Goal: Information Seeking & Learning: Learn about a topic

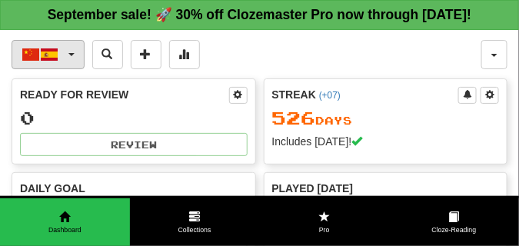
click at [73, 56] on span "button" at bounding box center [71, 54] width 6 height 3
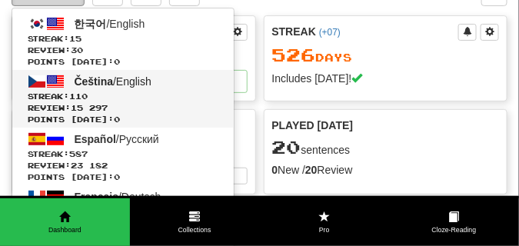
scroll to position [77, 0]
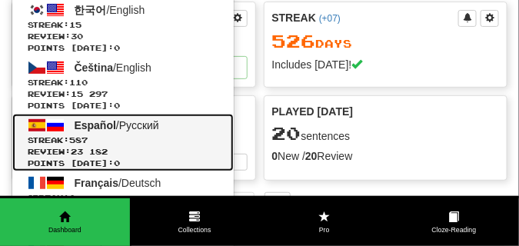
click at [136, 146] on span "Streak: 587" at bounding box center [123, 140] width 191 height 12
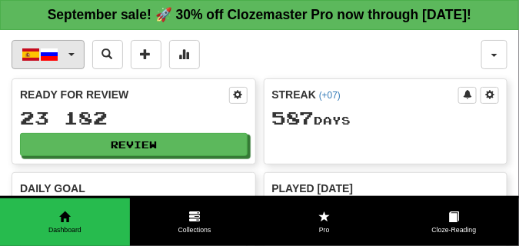
click at [70, 69] on button "Español / Русский" at bounding box center [48, 54] width 73 height 29
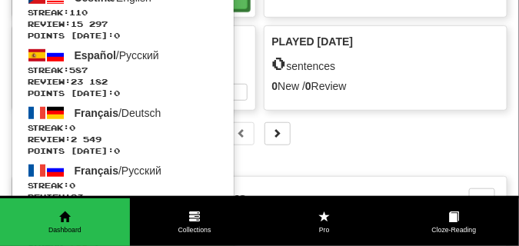
scroll to position [154, 0]
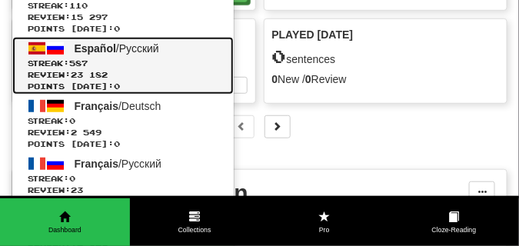
click at [143, 81] on span "Review: 23 182" at bounding box center [123, 75] width 191 height 12
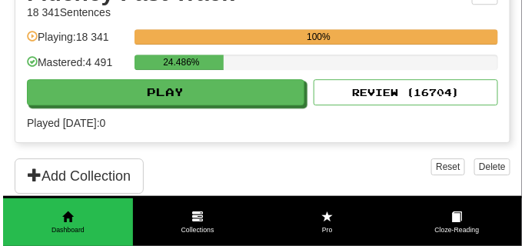
scroll to position [768, 0]
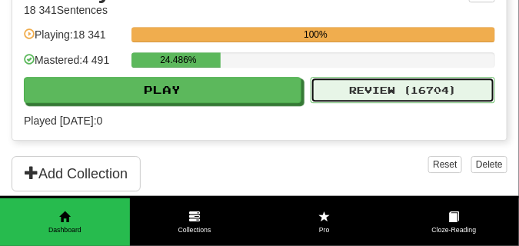
click at [380, 103] on button "Review ( 16704 )" at bounding box center [402, 90] width 184 height 26
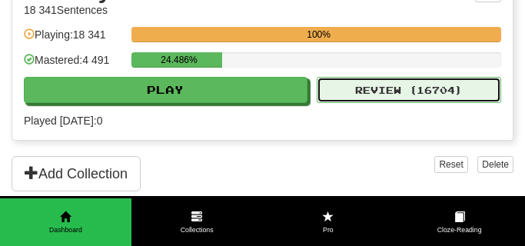
select select "**"
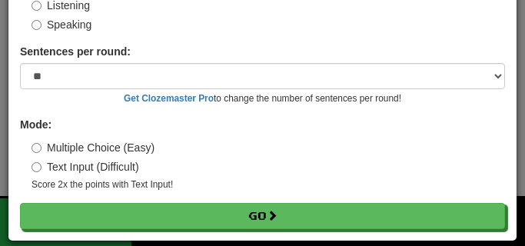
scroll to position [143, 0]
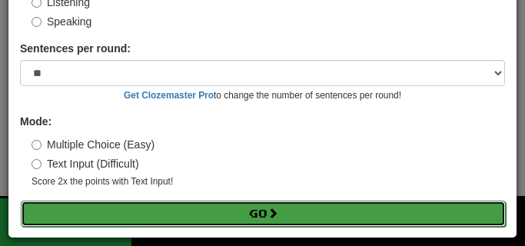
click at [254, 210] on button "Go" at bounding box center [263, 214] width 485 height 26
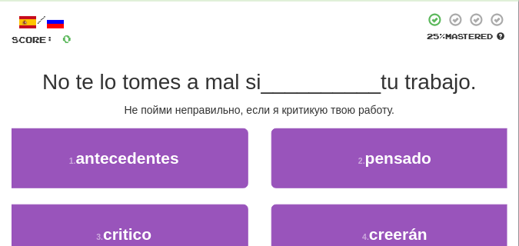
scroll to position [77, 0]
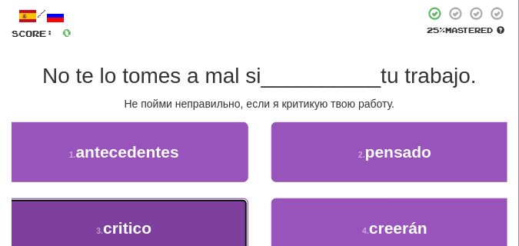
click at [194, 211] on button "3 . critico" at bounding box center [124, 228] width 248 height 60
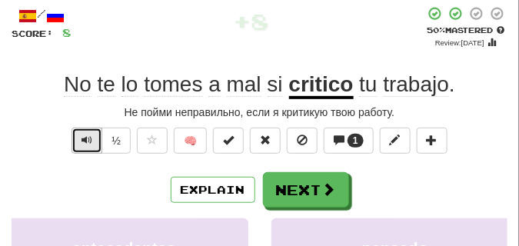
click at [86, 141] on span "Text-to-speech controls" at bounding box center [86, 139] width 11 height 11
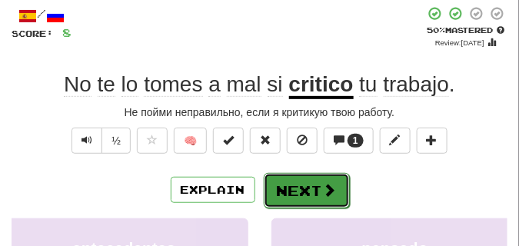
click at [310, 181] on button "Next" at bounding box center [307, 190] width 86 height 35
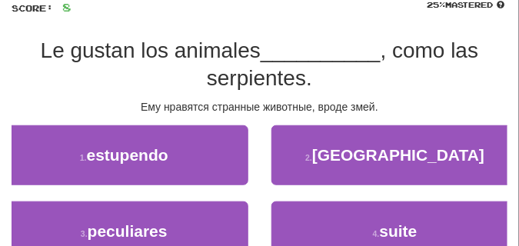
scroll to position [115, 0]
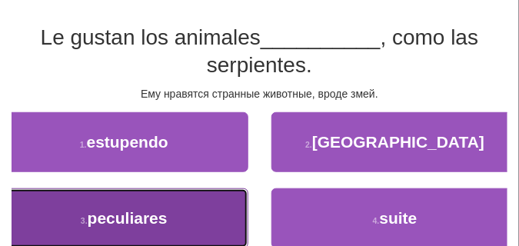
click at [201, 197] on button "3 . peculiares" at bounding box center [124, 218] width 248 height 60
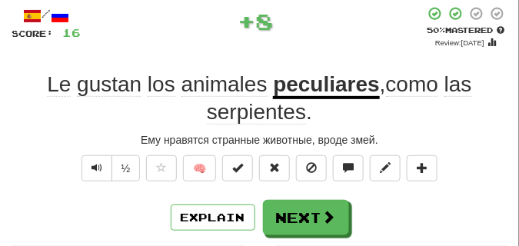
scroll to position [77, 0]
click at [93, 170] on span "Text-to-speech controls" at bounding box center [96, 167] width 11 height 11
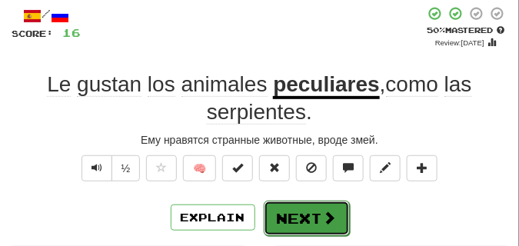
click at [304, 209] on button "Next" at bounding box center [307, 218] width 86 height 35
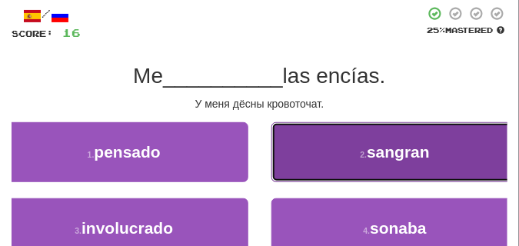
click at [302, 169] on button "2 . sangran" at bounding box center [395, 152] width 248 height 60
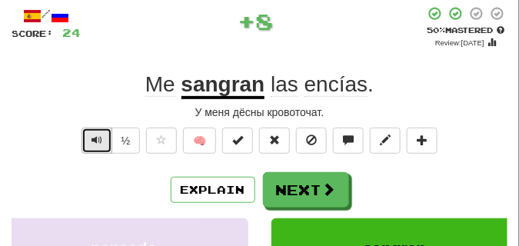
click at [93, 132] on button "Text-to-speech controls" at bounding box center [96, 141] width 31 height 26
click at [94, 132] on button "Text-to-speech controls" at bounding box center [96, 141] width 31 height 26
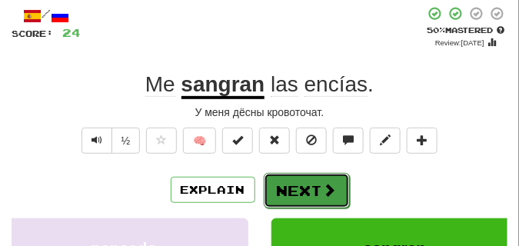
click at [287, 178] on button "Next" at bounding box center [307, 190] width 86 height 35
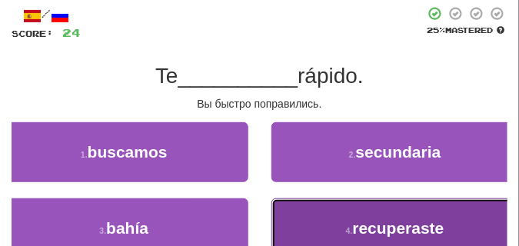
click at [301, 211] on button "4 . recuperaste" at bounding box center [395, 228] width 248 height 60
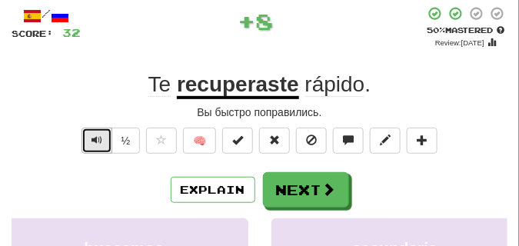
click at [95, 143] on span "Text-to-speech controls" at bounding box center [96, 139] width 11 height 11
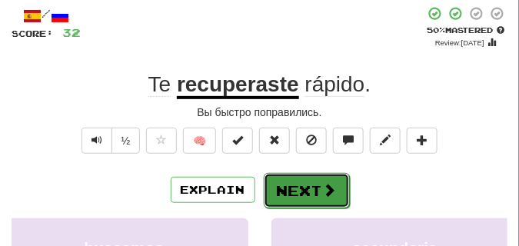
click at [307, 178] on button "Next" at bounding box center [307, 190] width 86 height 35
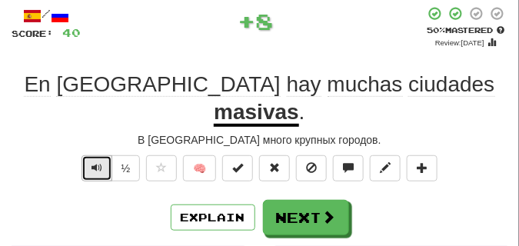
click at [92, 162] on span "Text-to-speech controls" at bounding box center [96, 167] width 11 height 11
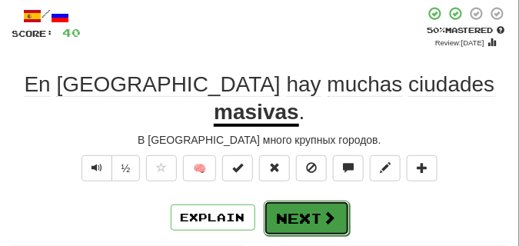
click at [310, 201] on button "Next" at bounding box center [307, 218] width 86 height 35
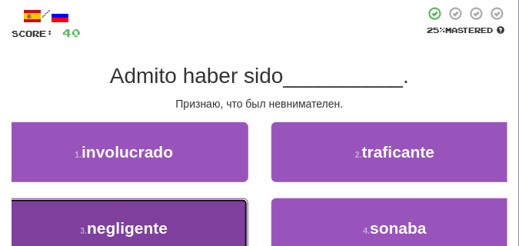
click at [188, 210] on button "3 . negligente" at bounding box center [124, 228] width 248 height 60
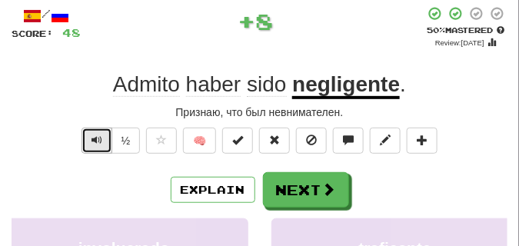
click at [91, 139] on span "Text-to-speech controls" at bounding box center [96, 139] width 11 height 11
click at [92, 134] on span "Text-to-speech controls" at bounding box center [96, 139] width 11 height 11
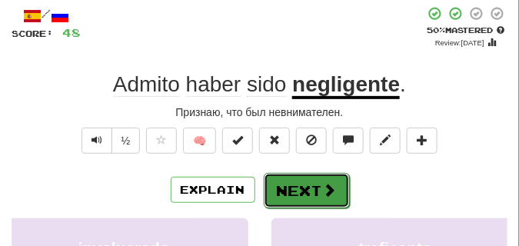
click at [317, 177] on button "Next" at bounding box center [307, 190] width 86 height 35
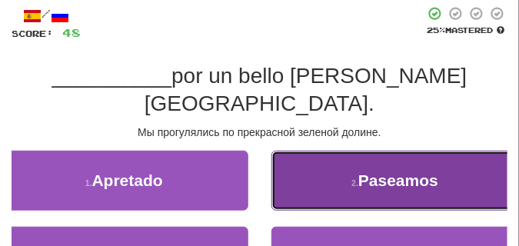
click at [351, 165] on button "2 . Paseamos" at bounding box center [395, 181] width 248 height 60
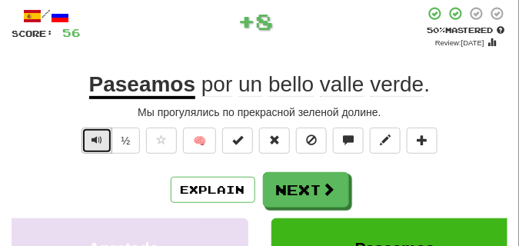
click at [101, 141] on span "Text-to-speech controls" at bounding box center [96, 139] width 11 height 11
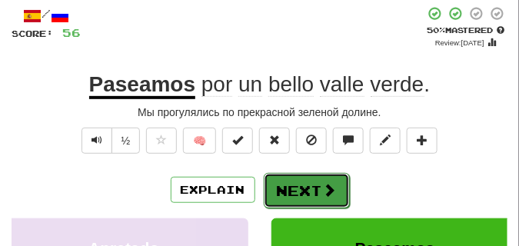
click at [292, 178] on button "Next" at bounding box center [307, 190] width 86 height 35
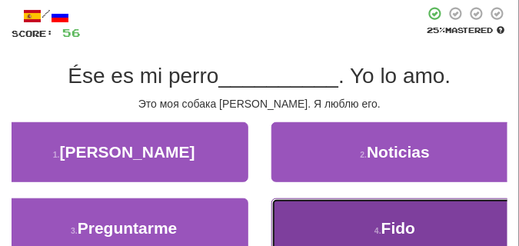
click at [361, 222] on button "4 . Fido" at bounding box center [395, 228] width 248 height 60
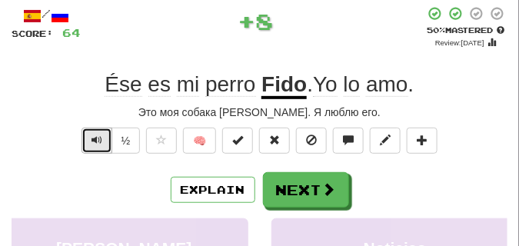
click at [94, 135] on span "Text-to-speech controls" at bounding box center [96, 139] width 11 height 11
click at [94, 134] on span "Text-to-speech controls" at bounding box center [96, 139] width 11 height 11
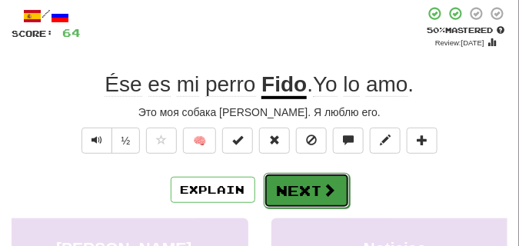
click at [300, 176] on button "Next" at bounding box center [307, 190] width 86 height 35
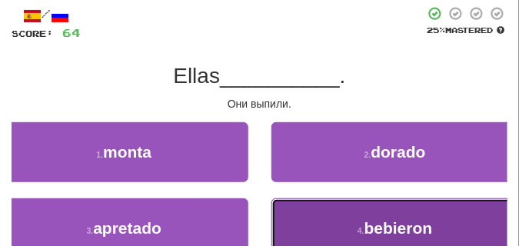
click at [343, 205] on button "4 . bebieron" at bounding box center [395, 228] width 248 height 60
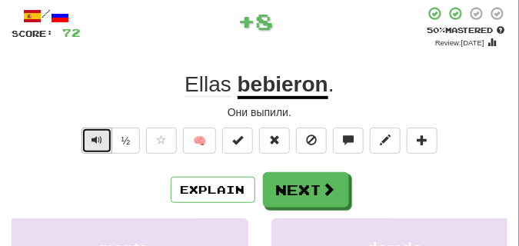
click at [94, 139] on span "Text-to-speech controls" at bounding box center [96, 139] width 11 height 11
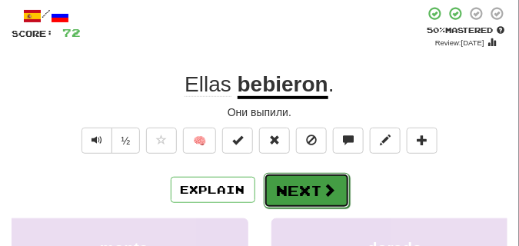
click at [289, 181] on button "Next" at bounding box center [307, 190] width 86 height 35
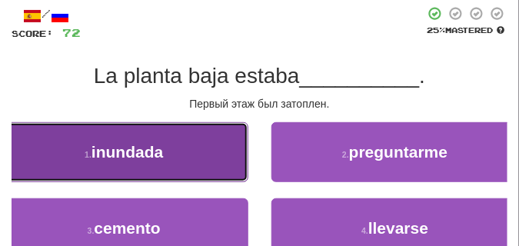
click at [133, 157] on span "inundada" at bounding box center [126, 152] width 71 height 18
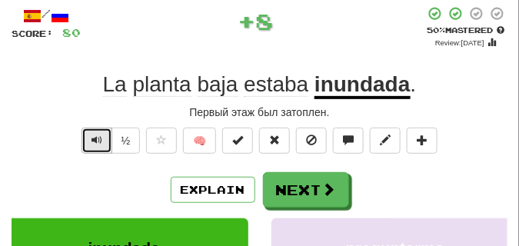
click at [91, 141] on span "Text-to-speech controls" at bounding box center [96, 139] width 11 height 11
click at [96, 135] on span "Text-to-speech controls" at bounding box center [96, 139] width 11 height 11
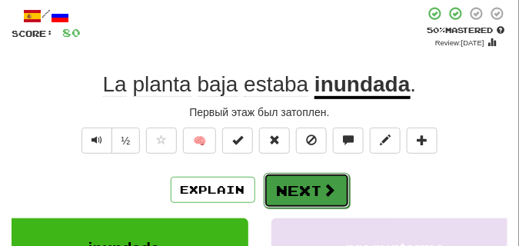
click at [322, 179] on button "Next" at bounding box center [307, 190] width 86 height 35
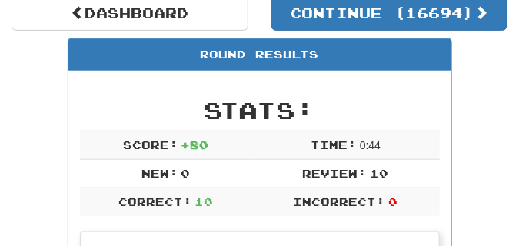
scroll to position [29, 0]
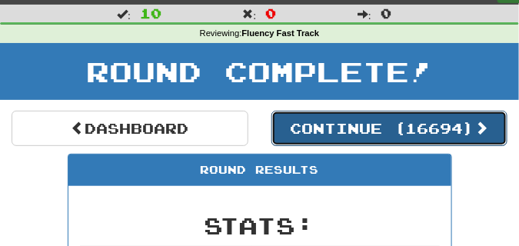
click at [328, 135] on button "Continue ( 16694 )" at bounding box center [389, 128] width 237 height 35
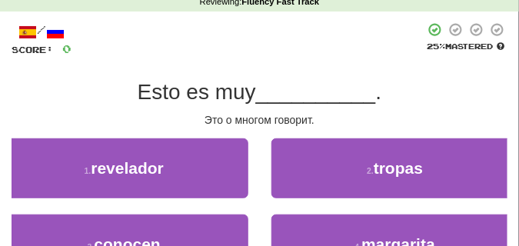
scroll to position [106, 0]
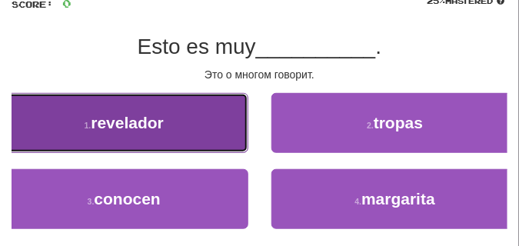
click at [152, 135] on button "1 . revelador" at bounding box center [124, 123] width 248 height 60
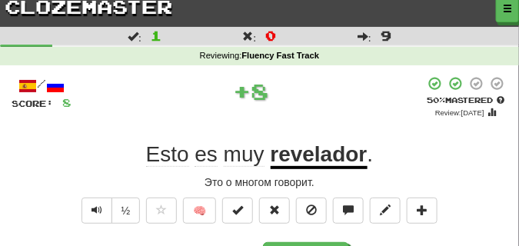
scroll to position [0, 0]
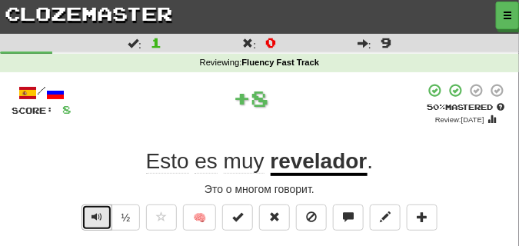
click at [92, 209] on button "Text-to-speech controls" at bounding box center [96, 217] width 31 height 26
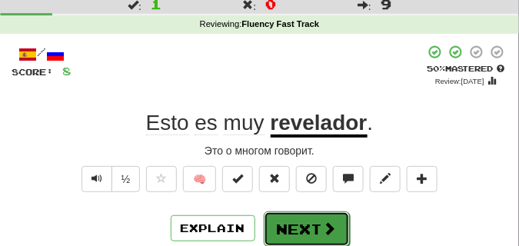
click at [270, 216] on button "Next" at bounding box center [307, 228] width 86 height 35
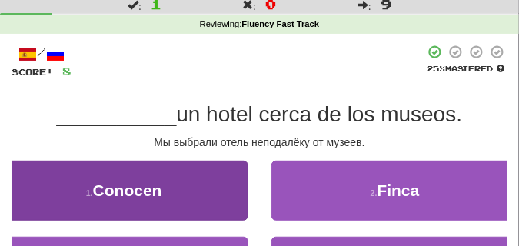
scroll to position [77, 0]
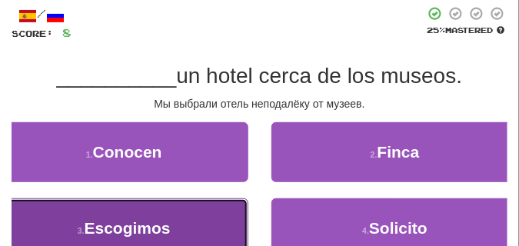
click at [158, 220] on span "Escogimos" at bounding box center [128, 228] width 86 height 18
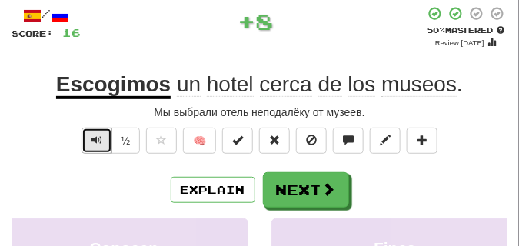
click at [99, 138] on span "Text-to-speech controls" at bounding box center [96, 139] width 11 height 11
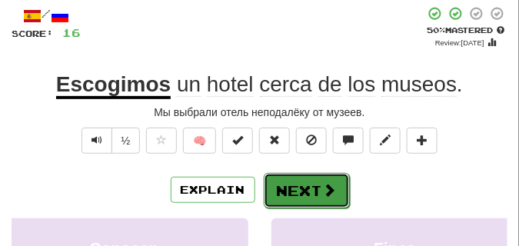
click at [295, 176] on button "Next" at bounding box center [307, 190] width 86 height 35
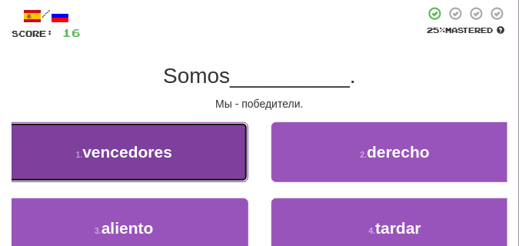
click at [160, 144] on span "vencedores" at bounding box center [127, 152] width 90 height 18
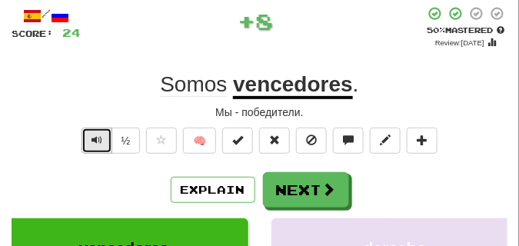
click at [95, 134] on span "Text-to-speech controls" at bounding box center [96, 139] width 11 height 11
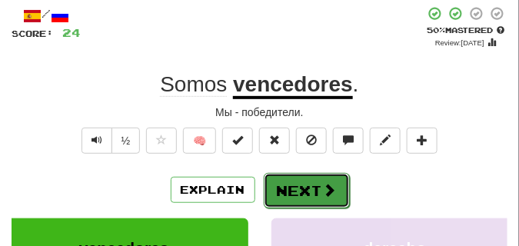
click at [316, 180] on button "Next" at bounding box center [307, 190] width 86 height 35
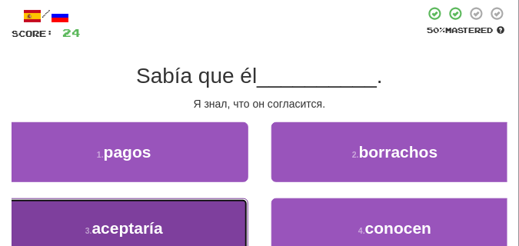
click at [169, 221] on button "3 . aceptaría" at bounding box center [124, 228] width 248 height 60
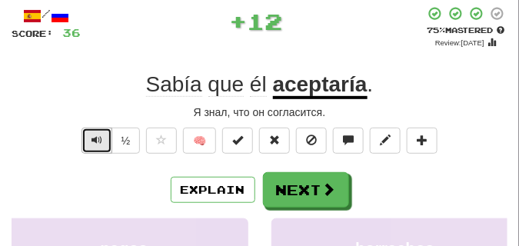
click at [98, 137] on span "Text-to-speech controls" at bounding box center [96, 139] width 11 height 11
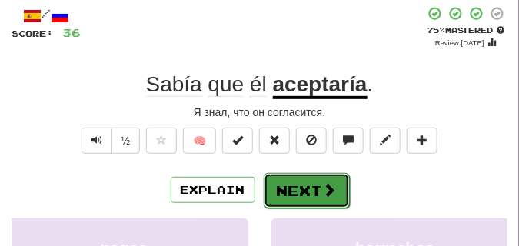
click at [331, 176] on button "Next" at bounding box center [307, 190] width 86 height 35
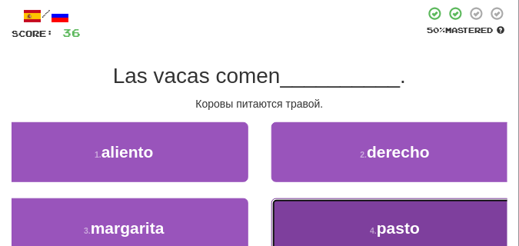
click at [353, 216] on button "4 . pasto" at bounding box center [395, 228] width 248 height 60
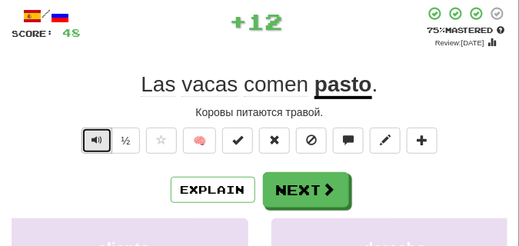
click at [89, 134] on button "Text-to-speech controls" at bounding box center [96, 141] width 31 height 26
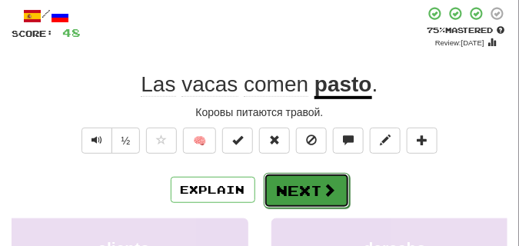
click at [289, 177] on button "Next" at bounding box center [307, 190] width 86 height 35
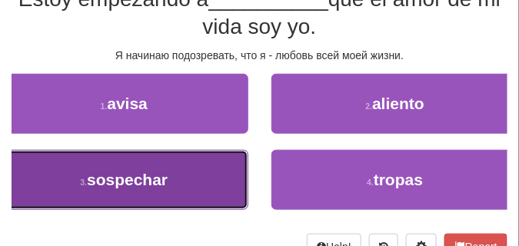
click at [211, 169] on button "3 . sospechar" at bounding box center [124, 180] width 248 height 60
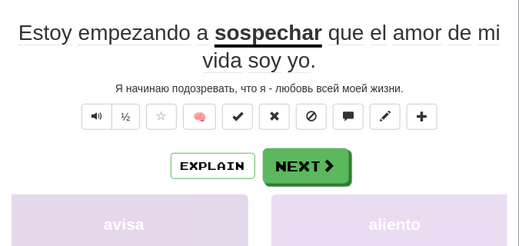
scroll to position [85, 0]
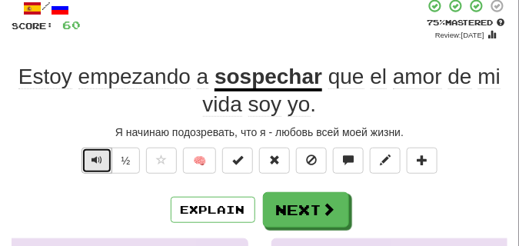
click at [103, 155] on button "Text-to-speech controls" at bounding box center [96, 161] width 31 height 26
click at [103, 154] on button "Text-to-speech controls" at bounding box center [96, 161] width 31 height 26
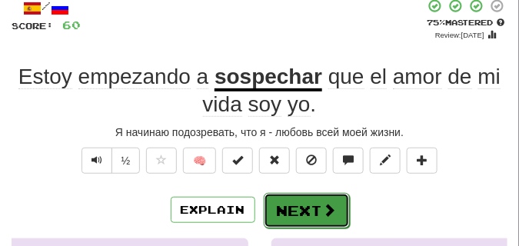
click at [291, 196] on button "Next" at bounding box center [307, 210] width 86 height 35
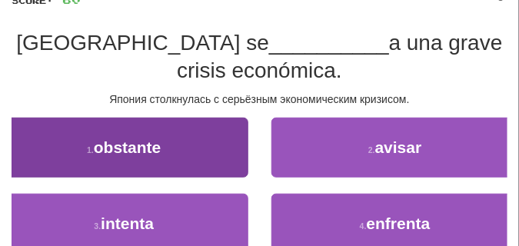
scroll to position [123, 0]
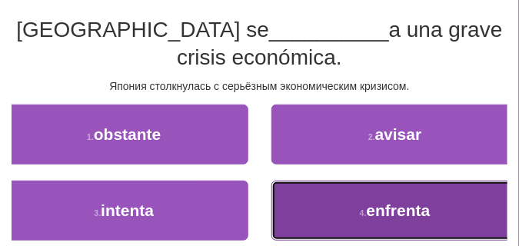
click at [303, 197] on button "4 . enfrenta" at bounding box center [395, 211] width 248 height 60
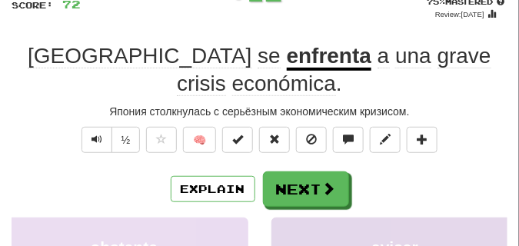
scroll to position [92, 0]
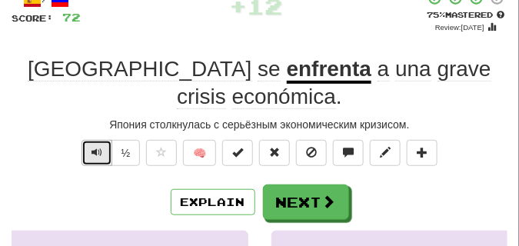
click at [95, 147] on span "Text-to-speech controls" at bounding box center [96, 152] width 11 height 11
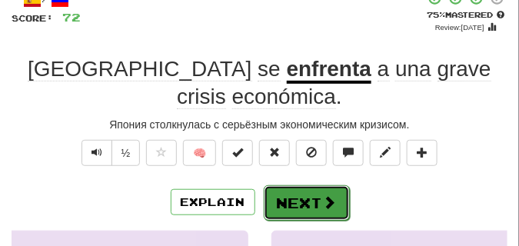
click at [300, 185] on button "Next" at bounding box center [307, 202] width 86 height 35
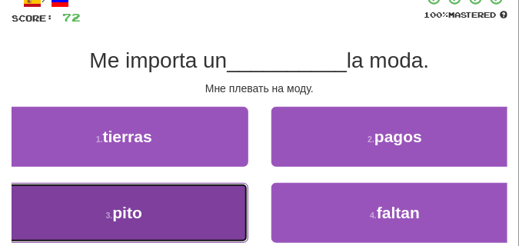
click at [211, 207] on button "3 . pito" at bounding box center [124, 213] width 248 height 60
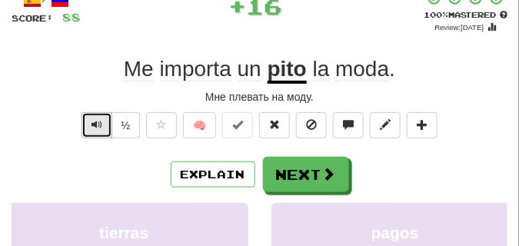
click at [93, 123] on span "Text-to-speech controls" at bounding box center [96, 124] width 11 height 11
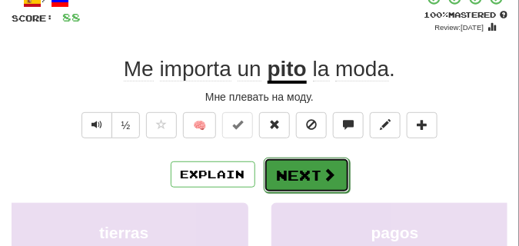
click at [312, 164] on button "Next" at bounding box center [307, 175] width 86 height 35
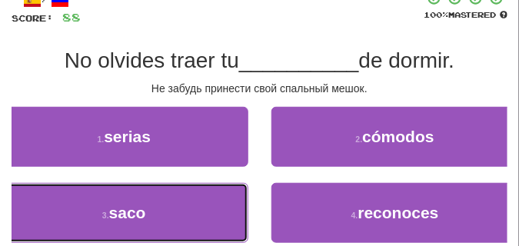
click at [205, 202] on button "3 . saco" at bounding box center [124, 213] width 248 height 60
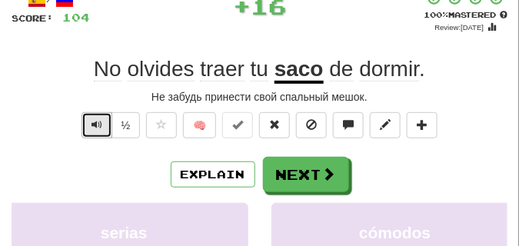
click at [90, 122] on button "Text-to-speech controls" at bounding box center [96, 125] width 31 height 26
click at [91, 121] on span "Text-to-speech controls" at bounding box center [96, 124] width 11 height 11
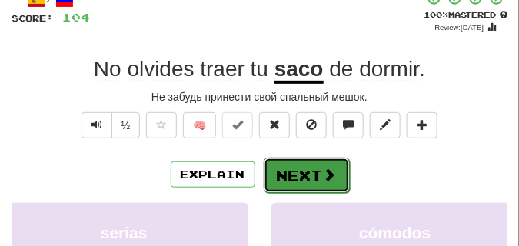
click at [278, 161] on button "Next" at bounding box center [307, 175] width 86 height 35
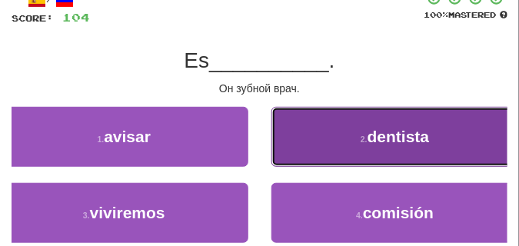
click at [387, 125] on button "2 . dentista" at bounding box center [395, 137] width 248 height 60
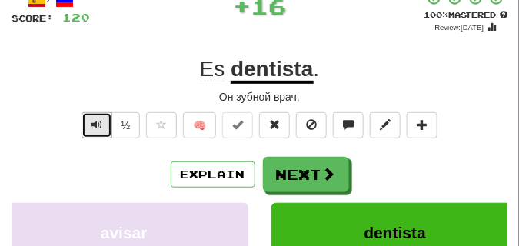
click at [104, 125] on button "Text-to-speech controls" at bounding box center [96, 125] width 31 height 26
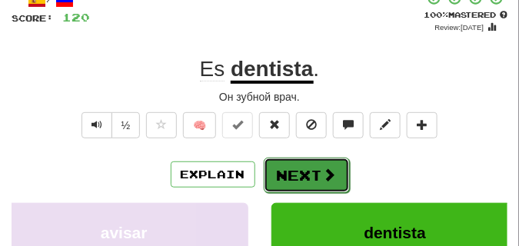
click at [285, 164] on button "Next" at bounding box center [307, 175] width 86 height 35
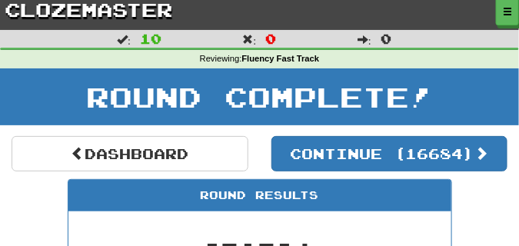
scroll to position [0, 0]
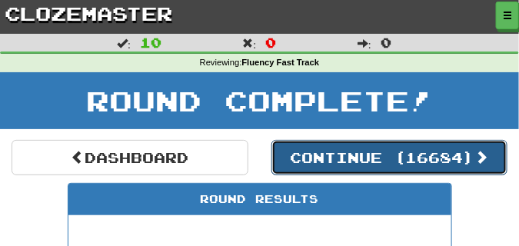
click at [333, 157] on button "Continue ( 16684 )" at bounding box center [389, 157] width 237 height 35
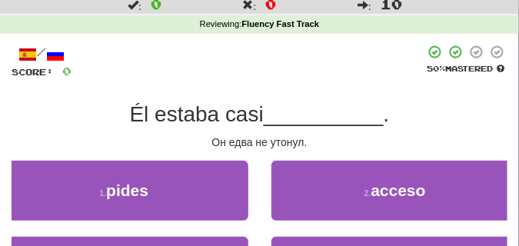
scroll to position [77, 0]
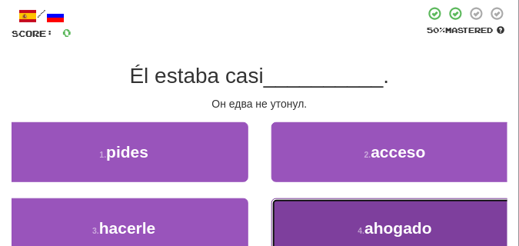
click at [363, 205] on button "4 . ahogado" at bounding box center [395, 228] width 248 height 60
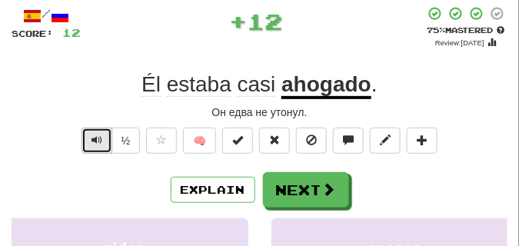
click at [92, 139] on span "Text-to-speech controls" at bounding box center [96, 139] width 11 height 11
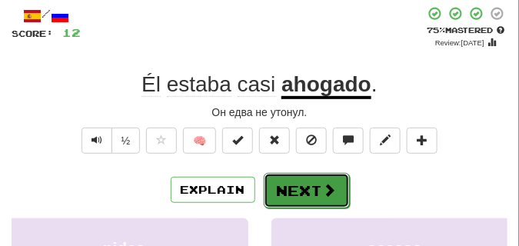
click at [285, 177] on button "Next" at bounding box center [307, 190] width 86 height 35
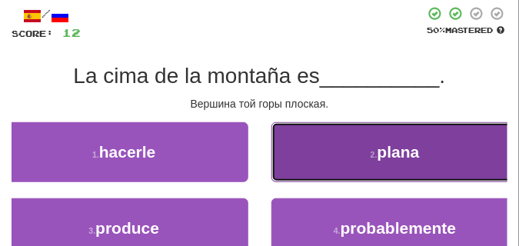
click at [324, 137] on button "2 . plana" at bounding box center [395, 152] width 248 height 60
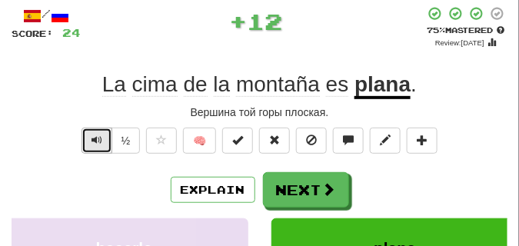
click at [101, 142] on button "Text-to-speech controls" at bounding box center [96, 141] width 31 height 26
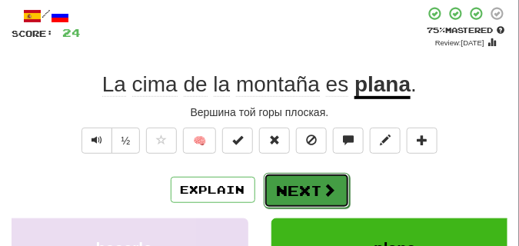
click at [286, 177] on button "Next" at bounding box center [307, 190] width 86 height 35
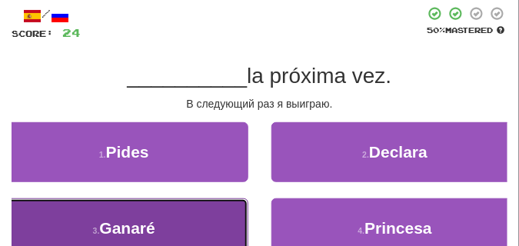
click at [169, 231] on button "3 . Ganaré" at bounding box center [124, 228] width 248 height 60
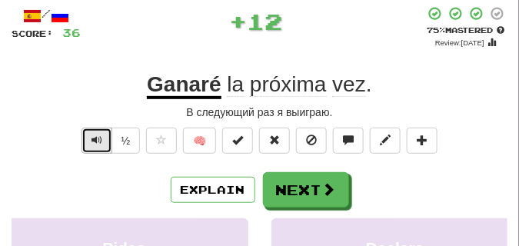
click at [93, 140] on span "Text-to-speech controls" at bounding box center [96, 139] width 11 height 11
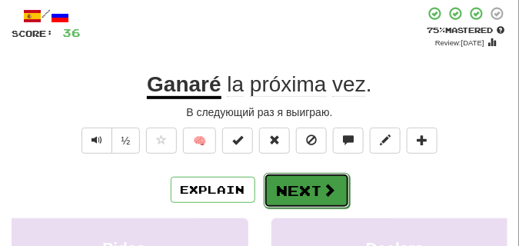
click at [317, 178] on button "Next" at bounding box center [307, 190] width 86 height 35
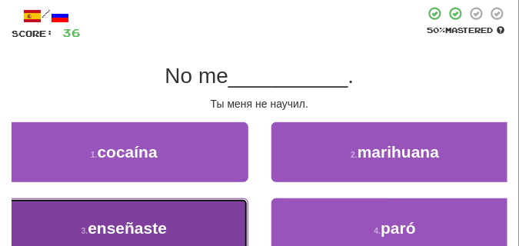
click at [193, 226] on button "3 . enseñaste" at bounding box center [124, 228] width 248 height 60
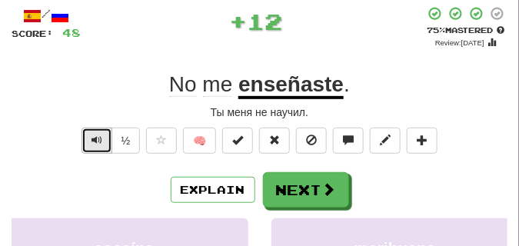
click at [92, 136] on span "Text-to-speech controls" at bounding box center [96, 139] width 11 height 11
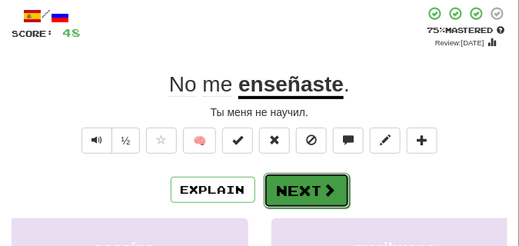
click at [307, 181] on button "Next" at bounding box center [307, 190] width 86 height 35
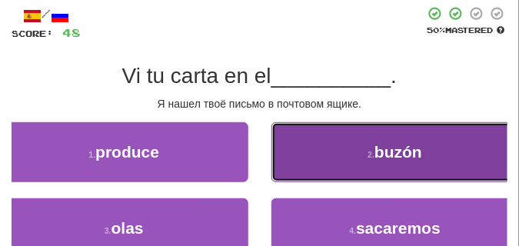
click at [330, 143] on button "2 . buzón" at bounding box center [395, 152] width 248 height 60
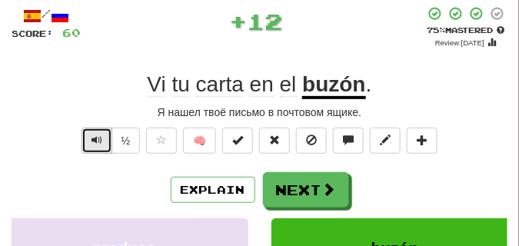
click at [95, 141] on span "Text-to-speech controls" at bounding box center [96, 139] width 11 height 11
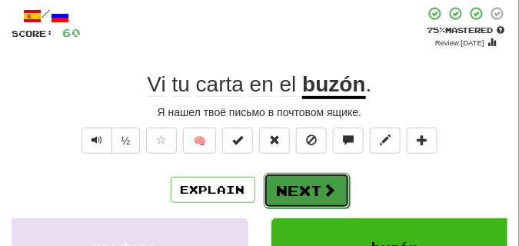
click at [297, 176] on button "Next" at bounding box center [307, 190] width 86 height 35
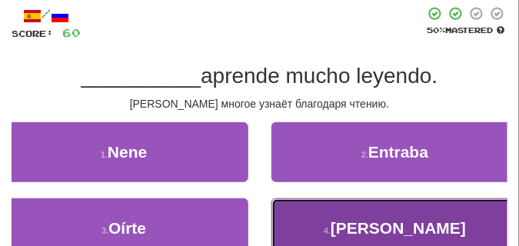
click at [343, 213] on button "4 . Lucía" at bounding box center [395, 228] width 248 height 60
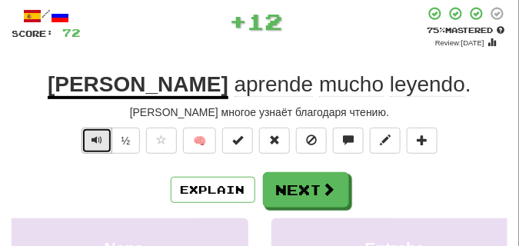
click at [103, 140] on button "Text-to-speech controls" at bounding box center [96, 141] width 31 height 26
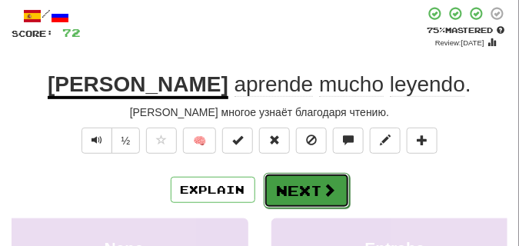
click at [310, 184] on button "Next" at bounding box center [307, 190] width 86 height 35
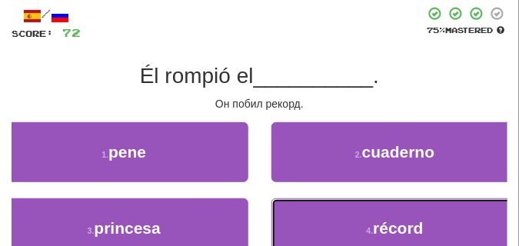
drag, startPoint x: 395, startPoint y: 225, endPoint x: 331, endPoint y: 167, distance: 86.5
click at [393, 220] on span "récord" at bounding box center [398, 228] width 50 height 18
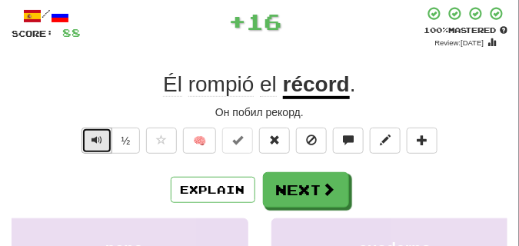
click at [91, 135] on span "Text-to-speech controls" at bounding box center [96, 139] width 11 height 11
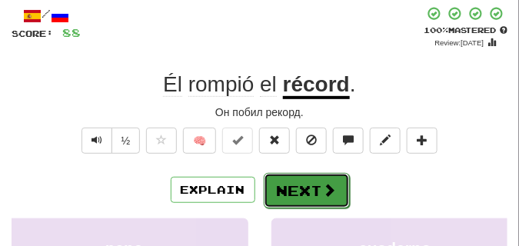
click at [294, 177] on button "Next" at bounding box center [307, 190] width 86 height 35
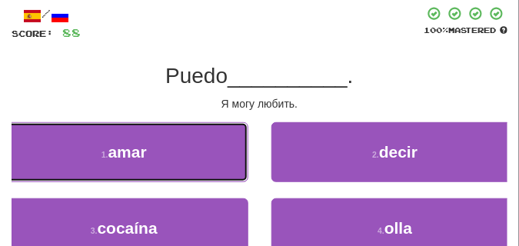
drag, startPoint x: 166, startPoint y: 178, endPoint x: 166, endPoint y: 167, distance: 11.5
click at [166, 175] on button "1 . amar" at bounding box center [124, 152] width 248 height 60
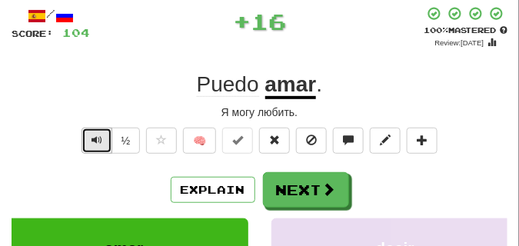
click at [91, 141] on span "Text-to-speech controls" at bounding box center [96, 139] width 11 height 11
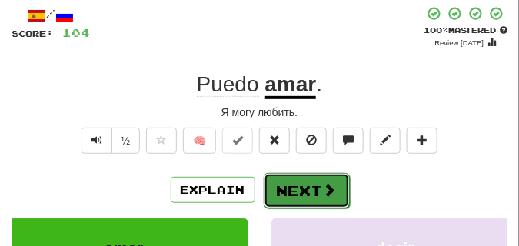
click at [289, 178] on button "Next" at bounding box center [307, 190] width 86 height 35
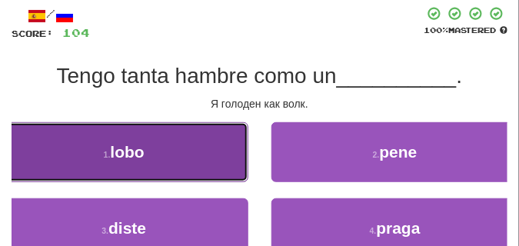
click at [154, 164] on button "1 . lobo" at bounding box center [124, 152] width 248 height 60
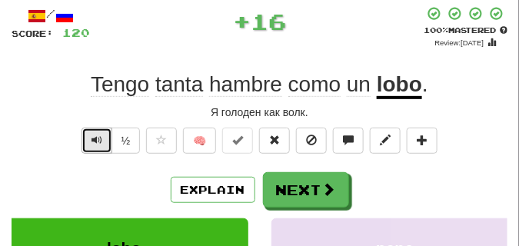
click at [95, 136] on span "Text-to-speech controls" at bounding box center [96, 139] width 11 height 11
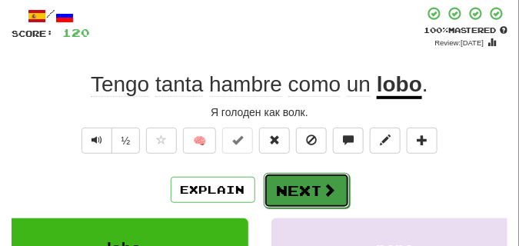
click at [289, 180] on button "Next" at bounding box center [307, 190] width 86 height 35
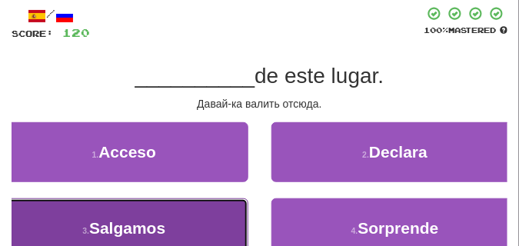
click at [136, 222] on span "Salgamos" at bounding box center [127, 228] width 76 height 18
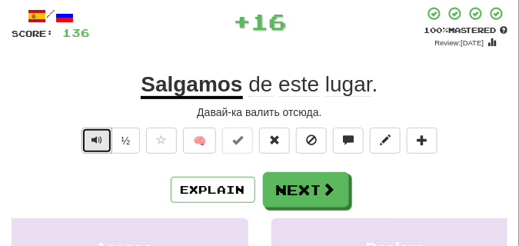
click at [98, 134] on span "Text-to-speech controls" at bounding box center [96, 139] width 11 height 11
click at [98, 135] on span "Text-to-speech controls" at bounding box center [96, 139] width 11 height 11
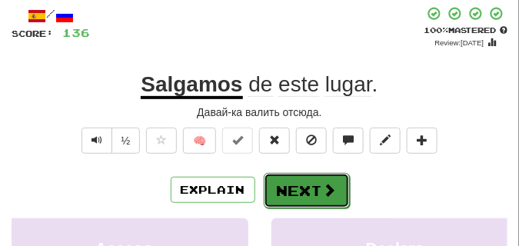
click at [312, 181] on button "Next" at bounding box center [307, 190] width 86 height 35
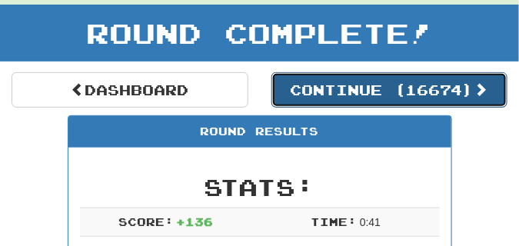
click at [370, 98] on button "Continue ( 16674 )" at bounding box center [389, 89] width 237 height 35
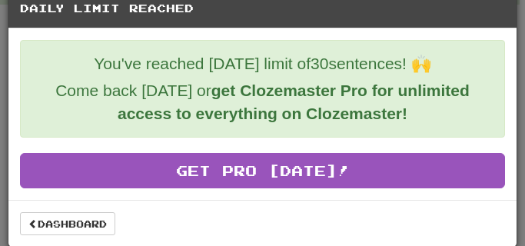
scroll to position [28, 0]
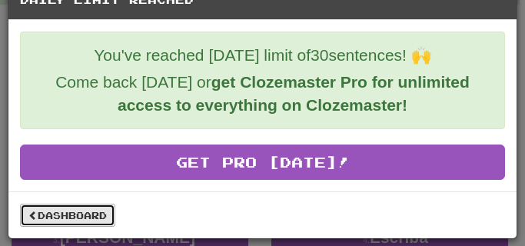
click at [98, 221] on link "Dashboard" at bounding box center [67, 215] width 95 height 23
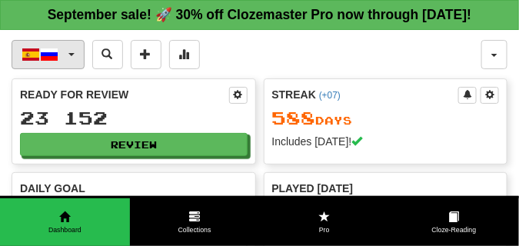
click at [73, 69] on button "Español / Русский" at bounding box center [48, 54] width 73 height 29
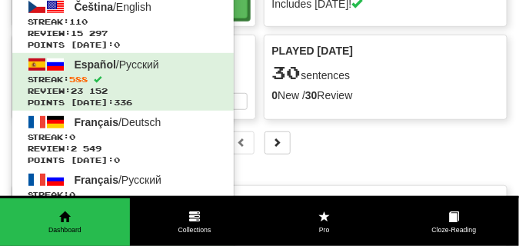
scroll to position [154, 0]
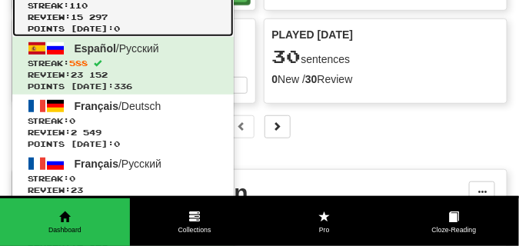
click at [90, 23] on span "Review: 15 297" at bounding box center [123, 18] width 191 height 12
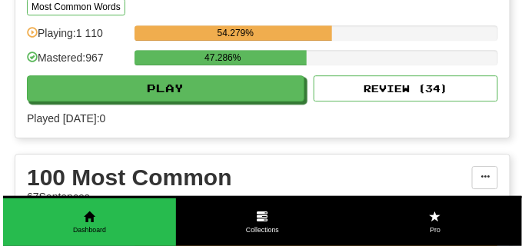
scroll to position [1806, 0]
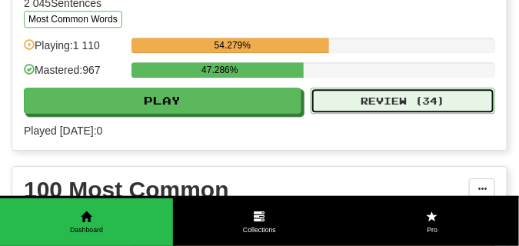
click at [357, 114] on button "Review ( 34 )" at bounding box center [402, 101] width 184 height 26
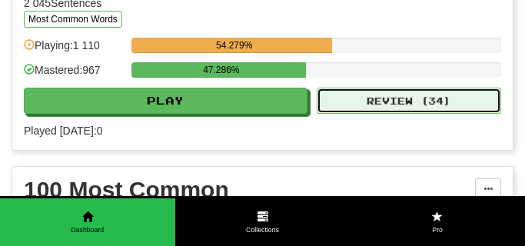
select select "**"
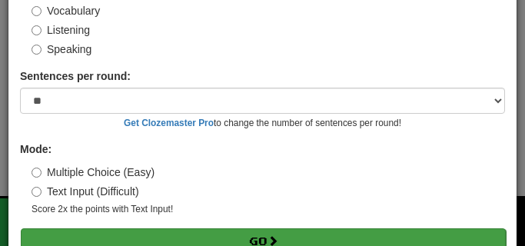
scroll to position [143, 0]
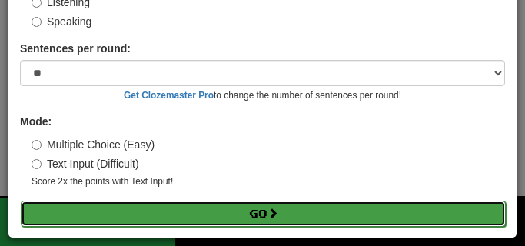
click at [201, 208] on button "Go" at bounding box center [263, 214] width 485 height 26
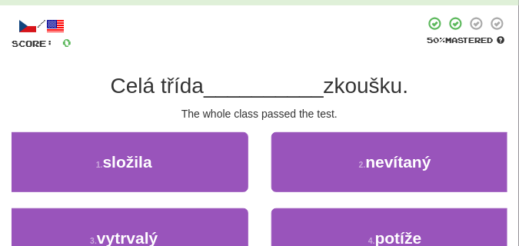
scroll to position [77, 0]
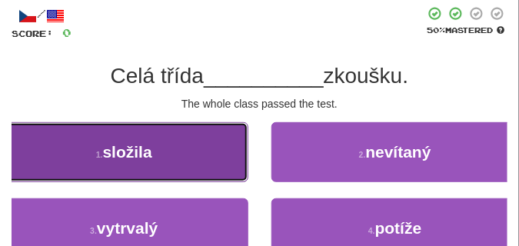
click at [205, 155] on button "1 . složila" at bounding box center [124, 152] width 248 height 60
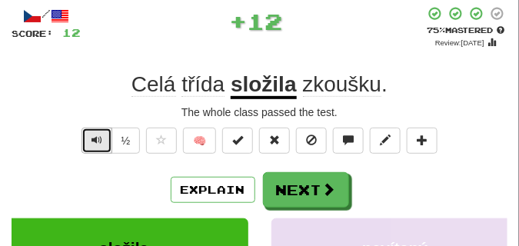
click at [103, 144] on button "Text-to-speech controls" at bounding box center [96, 141] width 31 height 26
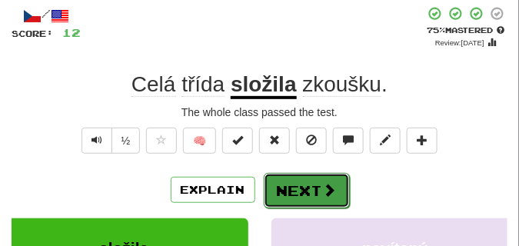
click at [294, 181] on button "Next" at bounding box center [307, 190] width 86 height 35
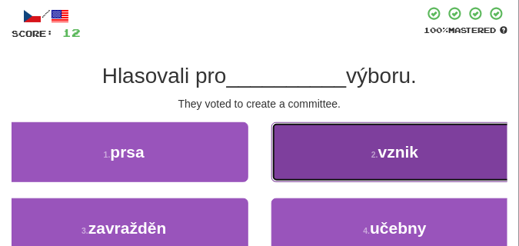
click at [337, 162] on button "2 . vznik" at bounding box center [395, 152] width 248 height 60
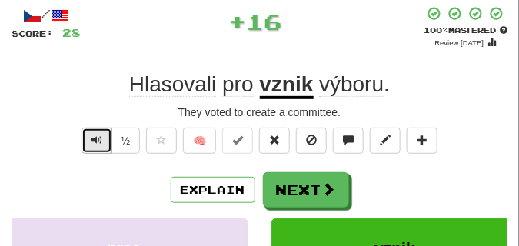
click at [101, 137] on button "Text-to-speech controls" at bounding box center [96, 141] width 31 height 26
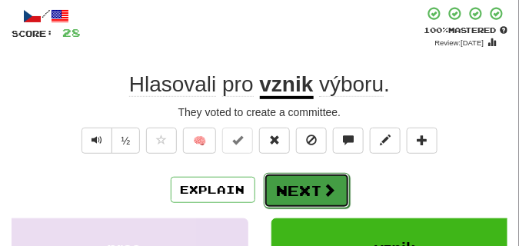
click at [297, 177] on button "Next" at bounding box center [307, 190] width 86 height 35
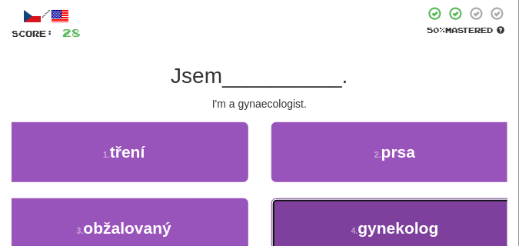
click at [364, 224] on span "gynekolog" at bounding box center [398, 228] width 81 height 18
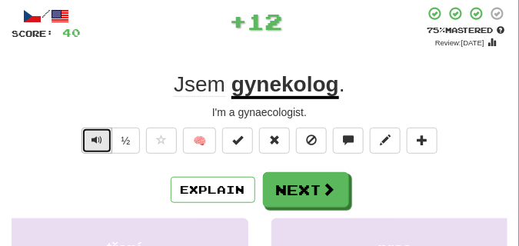
click at [96, 139] on span "Text-to-speech controls" at bounding box center [96, 139] width 11 height 11
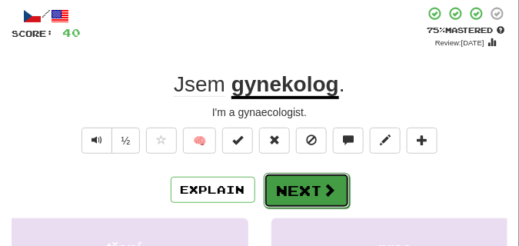
click at [282, 180] on button "Next" at bounding box center [307, 190] width 86 height 35
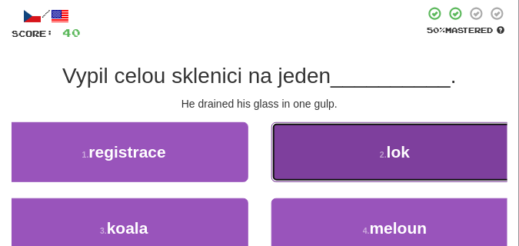
click at [304, 164] on button "2 . lok" at bounding box center [395, 152] width 248 height 60
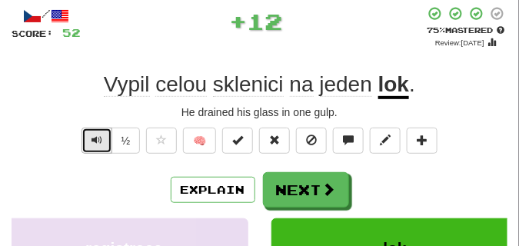
click at [91, 139] on span "Text-to-speech controls" at bounding box center [96, 139] width 11 height 11
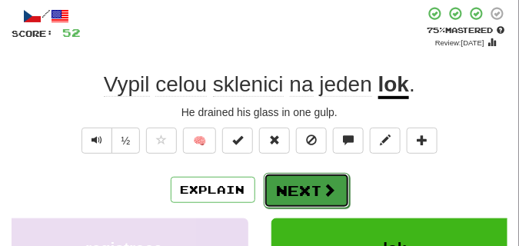
click at [300, 184] on button "Next" at bounding box center [307, 190] width 86 height 35
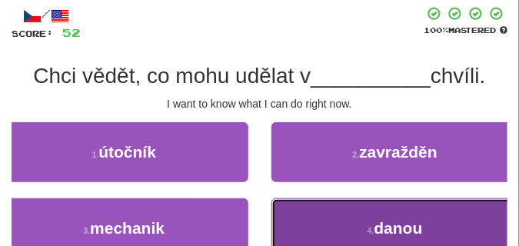
click at [337, 213] on button "4 . danou" at bounding box center [395, 228] width 248 height 60
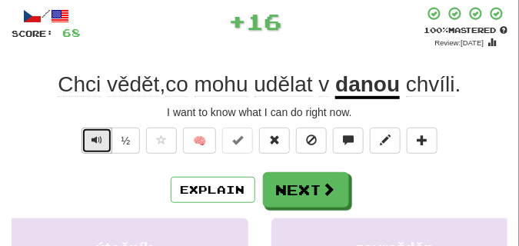
click at [92, 138] on span "Text-to-speech controls" at bounding box center [96, 139] width 11 height 11
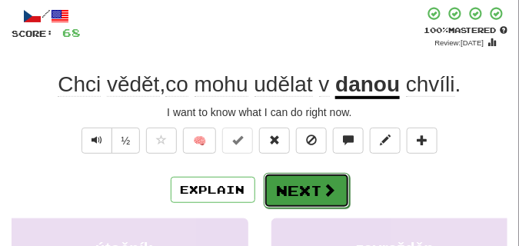
click at [317, 175] on button "Next" at bounding box center [307, 190] width 86 height 35
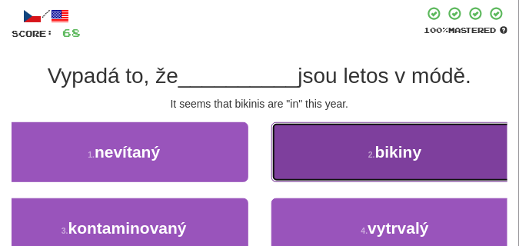
click at [311, 163] on button "2 . bikiny" at bounding box center [395, 152] width 248 height 60
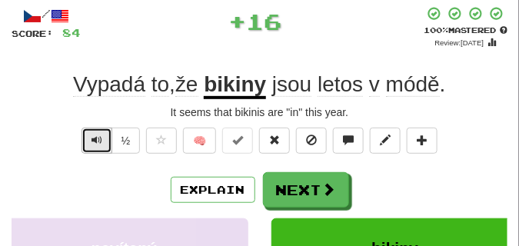
click at [91, 140] on span "Text-to-speech controls" at bounding box center [96, 139] width 11 height 11
click at [95, 138] on span "Text-to-speech controls" at bounding box center [96, 139] width 11 height 11
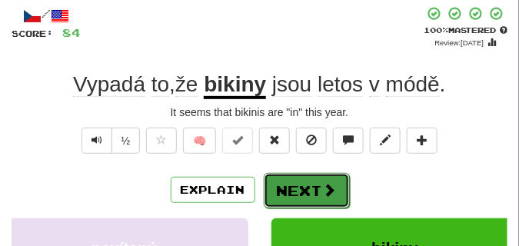
click at [307, 181] on button "Next" at bounding box center [307, 190] width 86 height 35
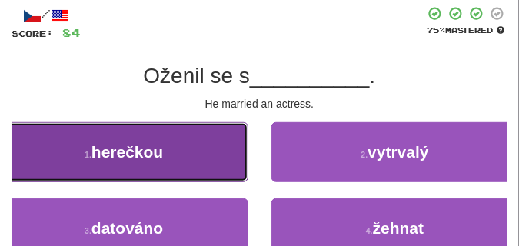
click at [163, 170] on button "1 . herečkou" at bounding box center [124, 152] width 248 height 60
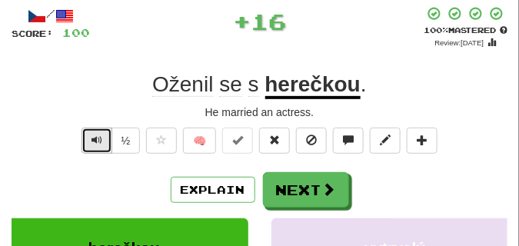
click at [95, 137] on span "Text-to-speech controls" at bounding box center [96, 139] width 11 height 11
click at [96, 138] on span "Text-to-speech controls" at bounding box center [96, 139] width 11 height 11
click at [97, 139] on span "Text-to-speech controls" at bounding box center [96, 139] width 11 height 11
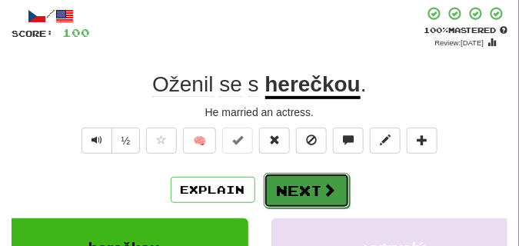
click at [289, 176] on button "Next" at bounding box center [307, 190] width 86 height 35
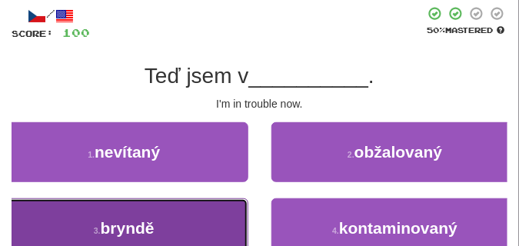
click at [207, 208] on button "3 . bryndě" at bounding box center [124, 228] width 248 height 60
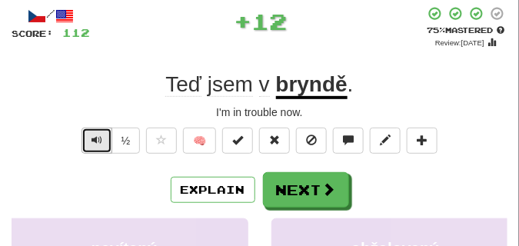
click at [97, 137] on span "Text-to-speech controls" at bounding box center [96, 139] width 11 height 11
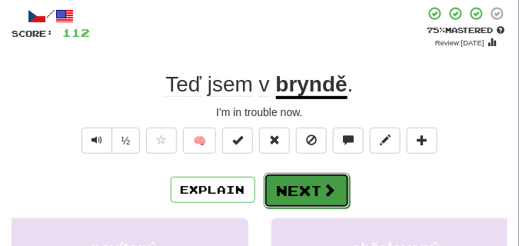
click at [291, 179] on button "Next" at bounding box center [307, 190] width 86 height 35
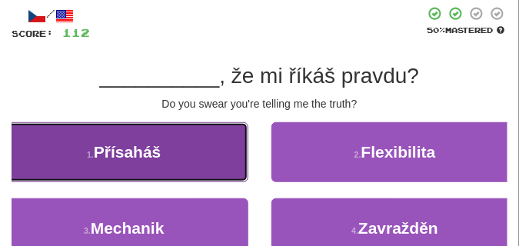
click at [178, 146] on button "1 . Přísaháš" at bounding box center [124, 152] width 248 height 60
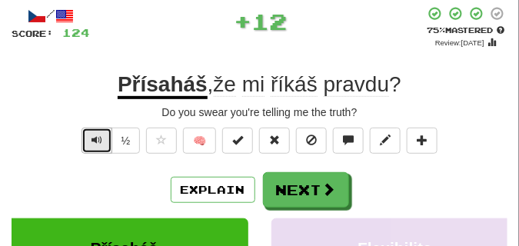
click at [95, 136] on span "Text-to-speech controls" at bounding box center [96, 139] width 11 height 11
click at [96, 136] on span "Text-to-speech controls" at bounding box center [96, 139] width 11 height 11
click at [97, 136] on span "Text-to-speech controls" at bounding box center [96, 139] width 11 height 11
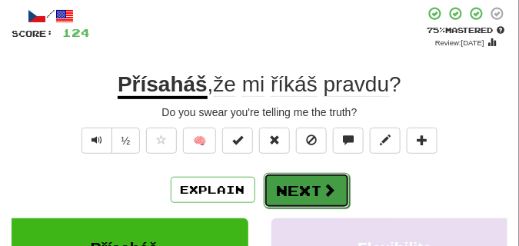
click at [291, 180] on button "Next" at bounding box center [307, 190] width 86 height 35
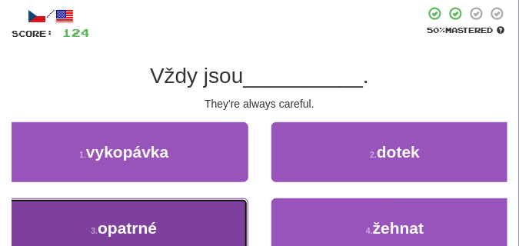
click at [161, 210] on button "3 . opatrné" at bounding box center [124, 228] width 248 height 60
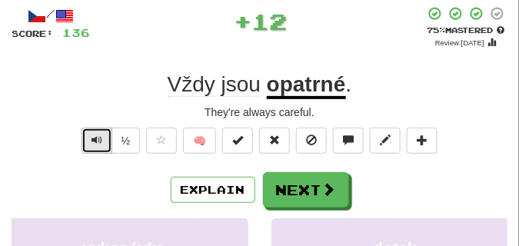
click at [98, 140] on span "Text-to-speech controls" at bounding box center [96, 139] width 11 height 11
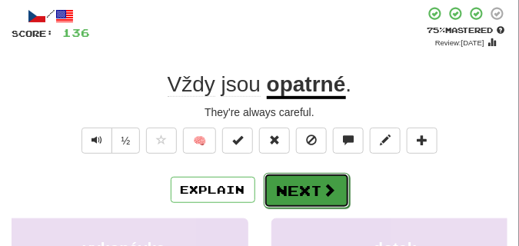
click at [287, 182] on button "Next" at bounding box center [307, 190] width 86 height 35
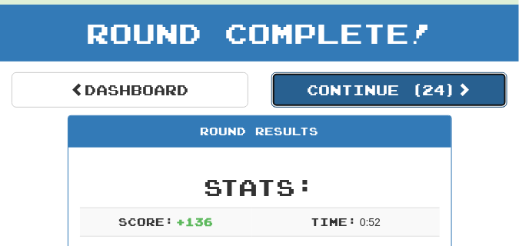
click at [277, 97] on button "Continue ( 24 )" at bounding box center [389, 89] width 237 height 35
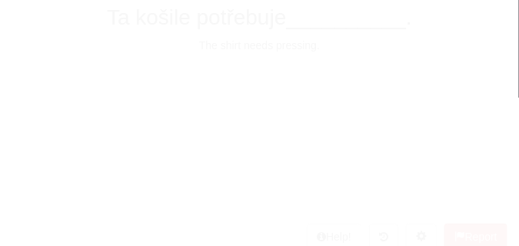
scroll to position [68, 0]
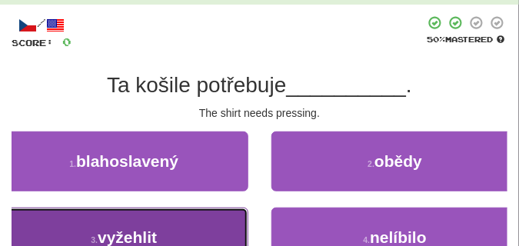
click at [185, 222] on button "3 . vyžehlit" at bounding box center [124, 237] width 248 height 60
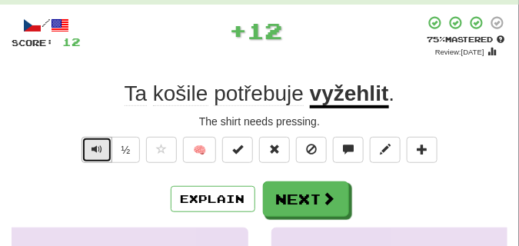
click at [95, 147] on span "Text-to-speech controls" at bounding box center [96, 149] width 11 height 11
click at [96, 147] on span "Text-to-speech controls" at bounding box center [96, 149] width 11 height 11
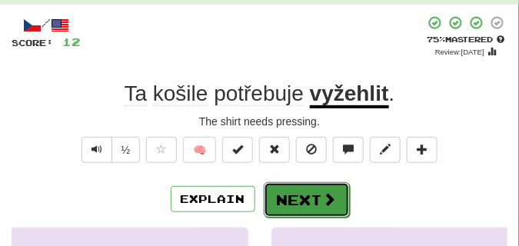
click at [312, 189] on button "Next" at bounding box center [307, 199] width 86 height 35
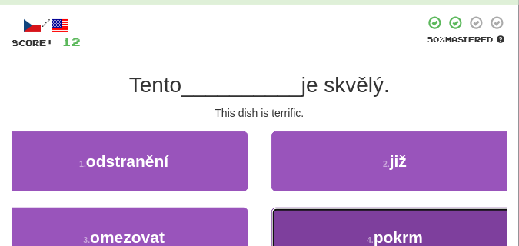
click at [360, 219] on button "4 . pokrm" at bounding box center [395, 237] width 248 height 60
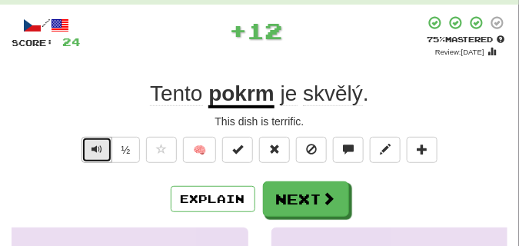
click at [93, 152] on span "Text-to-speech controls" at bounding box center [96, 149] width 11 height 11
click at [94, 151] on span "Text-to-speech controls" at bounding box center [96, 149] width 11 height 11
click at [99, 144] on span "Text-to-speech controls" at bounding box center [96, 149] width 11 height 11
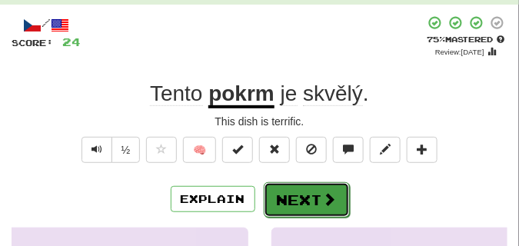
click at [312, 191] on button "Next" at bounding box center [307, 199] width 86 height 35
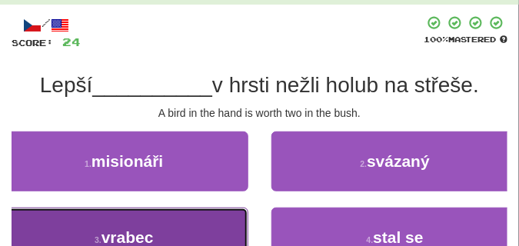
click at [173, 220] on button "3 . vrabec" at bounding box center [124, 237] width 248 height 60
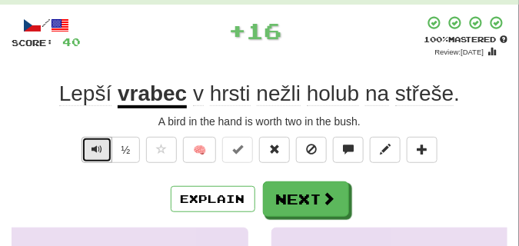
click at [96, 148] on span "Text-to-speech controls" at bounding box center [96, 149] width 11 height 11
click at [100, 150] on span "Text-to-speech controls" at bounding box center [96, 149] width 11 height 11
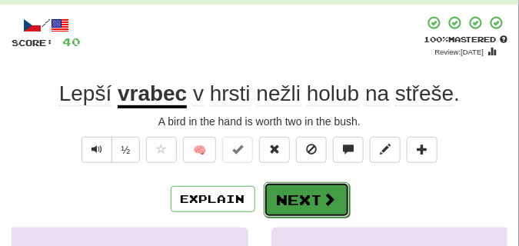
click at [285, 187] on button "Next" at bounding box center [307, 199] width 86 height 35
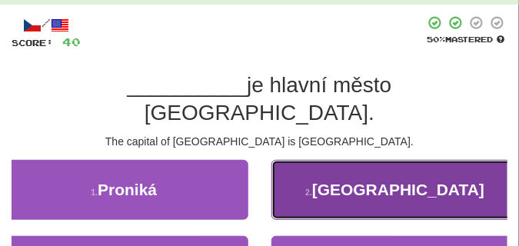
click at [352, 160] on button "2 . Varšava" at bounding box center [395, 190] width 248 height 60
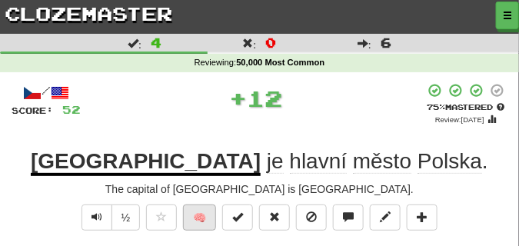
scroll to position [38, 0]
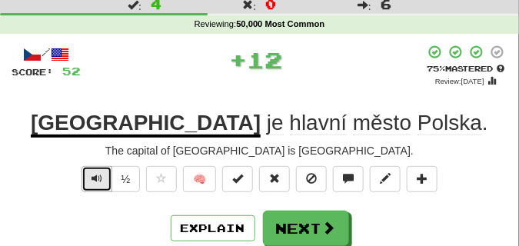
click at [95, 173] on span "Text-to-speech controls" at bounding box center [96, 178] width 11 height 11
click at [97, 173] on span "Text-to-speech controls" at bounding box center [96, 178] width 11 height 11
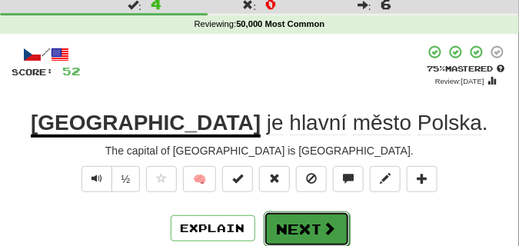
click at [313, 217] on button "Next" at bounding box center [307, 228] width 86 height 35
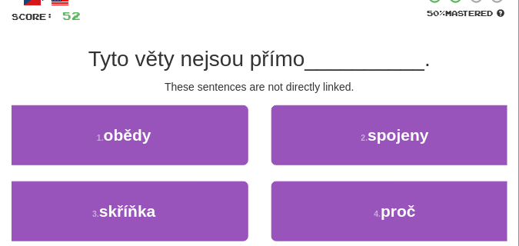
scroll to position [115, 0]
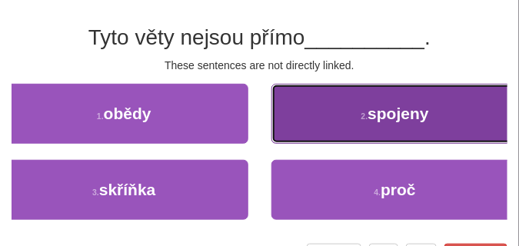
click at [299, 132] on button "2 . spojeny" at bounding box center [395, 114] width 248 height 60
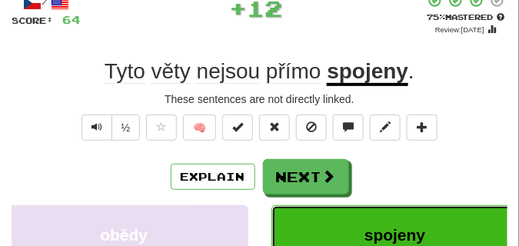
scroll to position [77, 0]
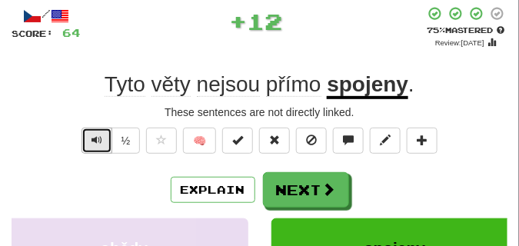
click at [95, 137] on span "Text-to-speech controls" at bounding box center [96, 139] width 11 height 11
click at [96, 137] on span "Text-to-speech controls" at bounding box center [96, 139] width 11 height 11
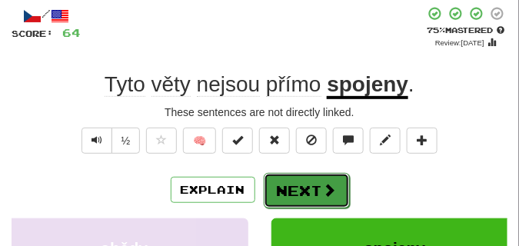
click at [297, 181] on button "Next" at bounding box center [307, 190] width 86 height 35
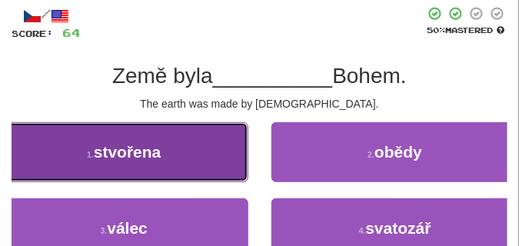
click at [212, 144] on button "1 . stvořena" at bounding box center [124, 152] width 248 height 60
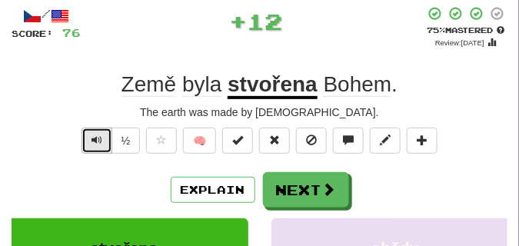
click at [93, 138] on span "Text-to-speech controls" at bounding box center [96, 139] width 11 height 11
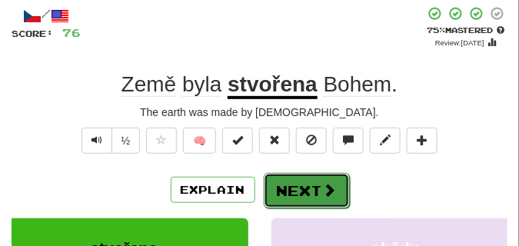
click at [324, 183] on span at bounding box center [330, 190] width 14 height 14
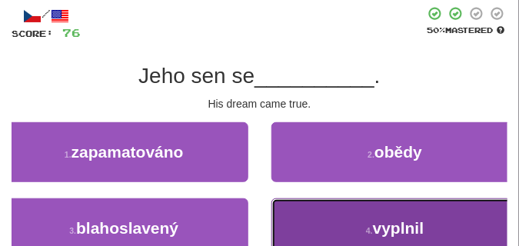
click at [318, 204] on button "4 . vyplnil" at bounding box center [395, 228] width 248 height 60
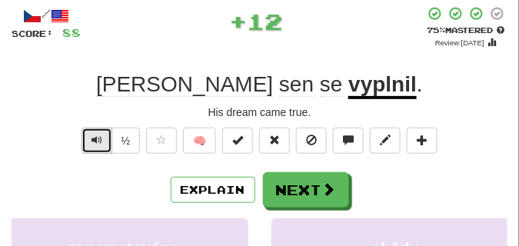
click at [104, 141] on button "Text-to-speech controls" at bounding box center [96, 141] width 31 height 26
click at [101, 138] on button "Text-to-speech controls" at bounding box center [96, 141] width 31 height 26
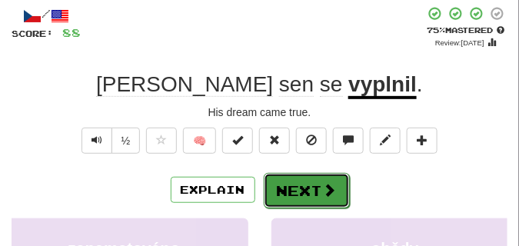
click at [309, 181] on button "Next" at bounding box center [307, 190] width 86 height 35
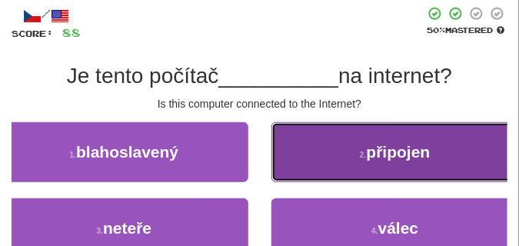
click at [373, 144] on span "připojen" at bounding box center [399, 152] width 64 height 18
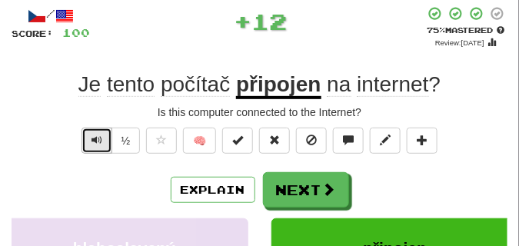
click at [97, 136] on span "Text-to-speech controls" at bounding box center [96, 139] width 11 height 11
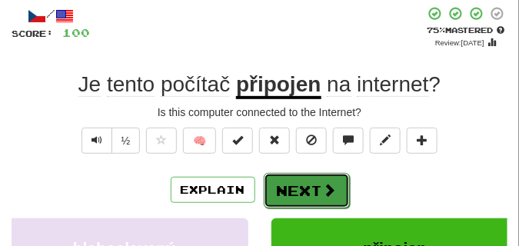
click at [328, 181] on button "Next" at bounding box center [307, 190] width 86 height 35
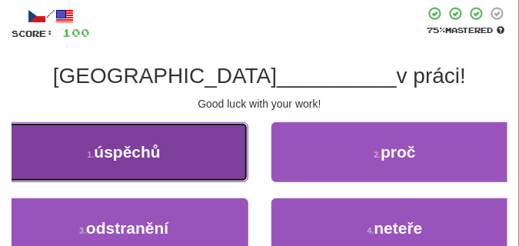
click at [158, 154] on span "úspěchů" at bounding box center [127, 152] width 66 height 18
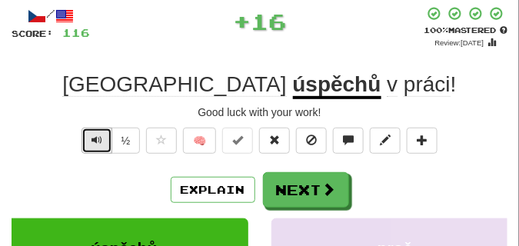
click at [104, 138] on button "Text-to-speech controls" at bounding box center [96, 141] width 31 height 26
click at [88, 137] on button "Text-to-speech controls" at bounding box center [96, 141] width 31 height 26
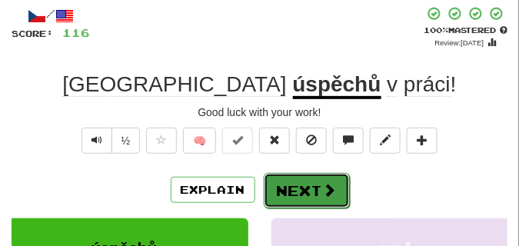
click at [292, 178] on button "Next" at bounding box center [307, 190] width 86 height 35
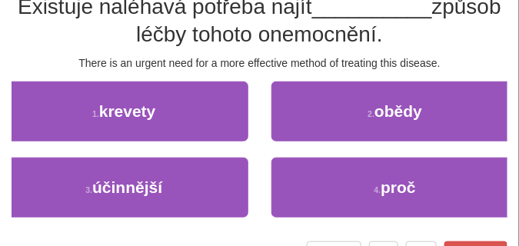
scroll to position [154, 0]
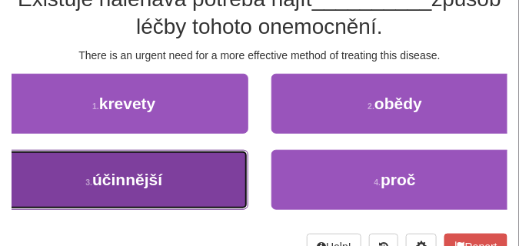
click at [180, 175] on button "3 . účinnější" at bounding box center [124, 180] width 248 height 60
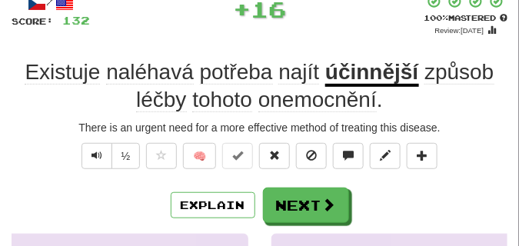
scroll to position [85, 0]
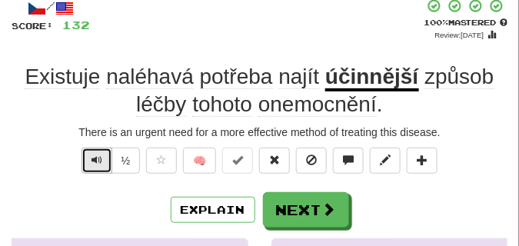
click at [98, 159] on span "Text-to-speech controls" at bounding box center [96, 159] width 11 height 11
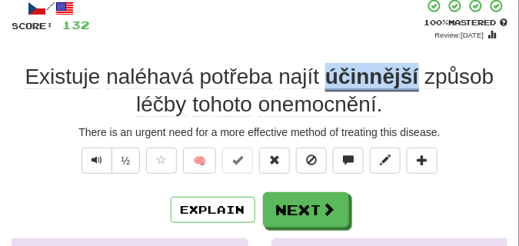
drag, startPoint x: 325, startPoint y: 73, endPoint x: 418, endPoint y: 80, distance: 93.2
click at [418, 80] on div "Existuje naléhavá potřeba najít účinnější způsob léčby tohoto onemocnění ." at bounding box center [260, 91] width 496 height 56
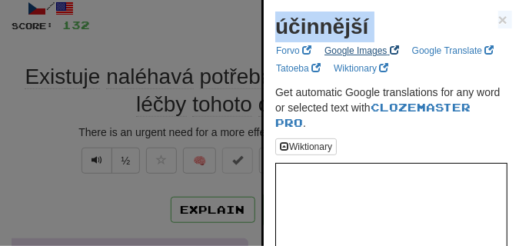
drag, startPoint x: 274, startPoint y: 32, endPoint x: 373, endPoint y: 42, distance: 99.7
copy div "účinnější × Forvo Google Images Google Translate Tatoeba Wiktionary"
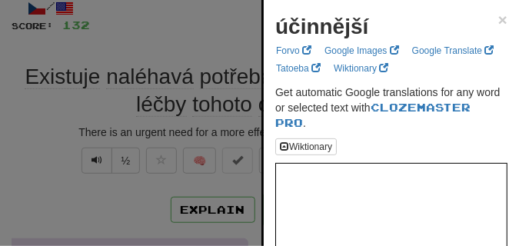
click at [156, 52] on div at bounding box center [259, 123] width 519 height 246
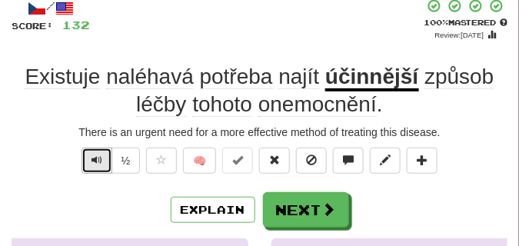
click at [95, 159] on span "Text-to-speech controls" at bounding box center [96, 159] width 11 height 11
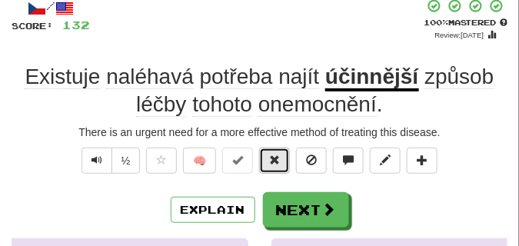
click at [274, 162] on span at bounding box center [274, 159] width 11 height 11
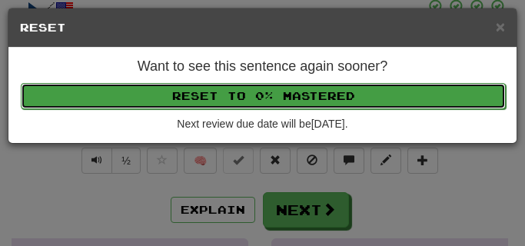
click at [260, 102] on button "Reset to 0% Mastered" at bounding box center [263, 96] width 485 height 26
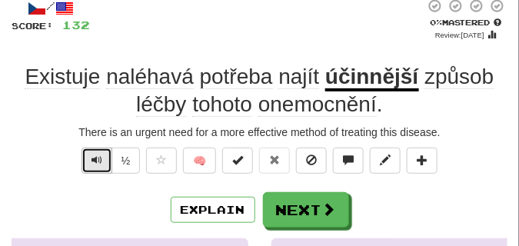
click at [103, 162] on button "Text-to-speech controls" at bounding box center [96, 161] width 31 height 26
click at [103, 161] on button "Text-to-speech controls" at bounding box center [96, 161] width 31 height 26
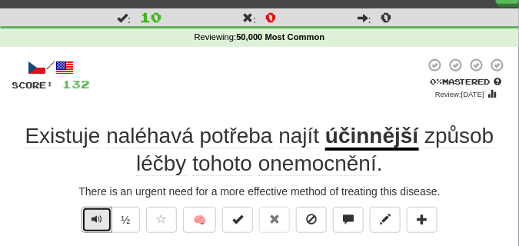
scroll to position [38, 0]
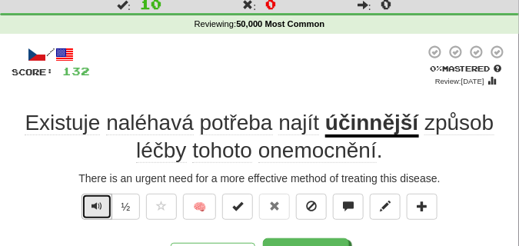
click at [101, 205] on button "Text-to-speech controls" at bounding box center [96, 207] width 31 height 26
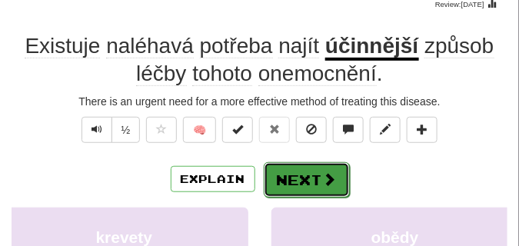
click at [308, 176] on button "Next" at bounding box center [307, 179] width 86 height 35
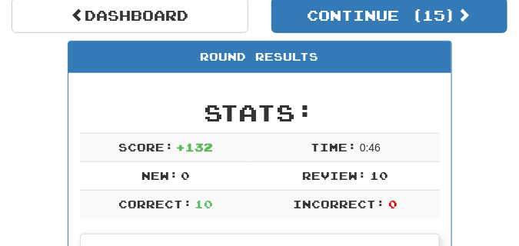
scroll to position [106, 0]
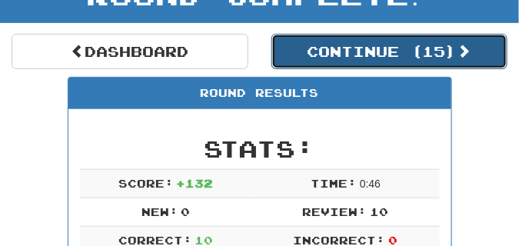
click at [354, 56] on button "Continue ( 15 )" at bounding box center [389, 51] width 237 height 35
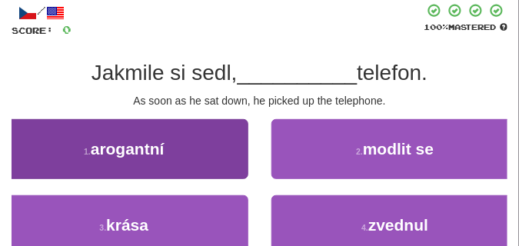
scroll to position [68, 0]
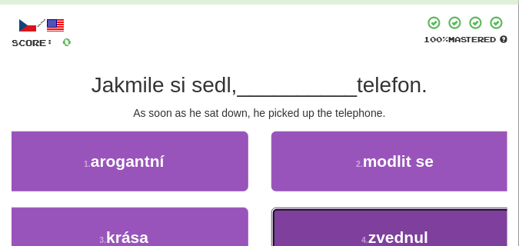
click at [314, 240] on button "4 . zvednul" at bounding box center [395, 237] width 248 height 60
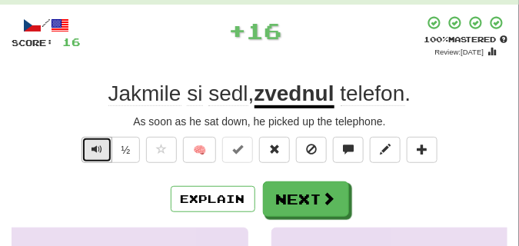
click at [98, 151] on span "Text-to-speech controls" at bounding box center [96, 149] width 11 height 11
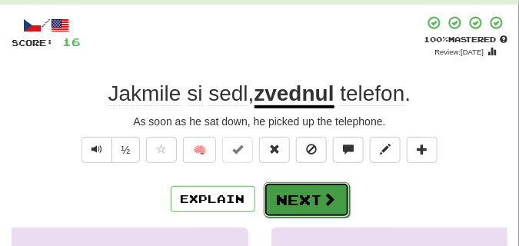
click at [329, 187] on button "Next" at bounding box center [307, 199] width 86 height 35
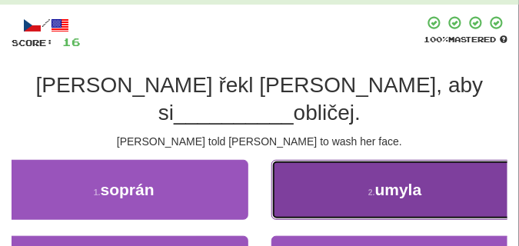
click at [317, 161] on button "2 . umyla" at bounding box center [395, 190] width 248 height 60
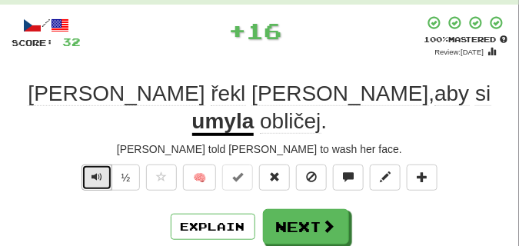
click at [95, 171] on span "Text-to-speech controls" at bounding box center [96, 176] width 11 height 11
click at [100, 171] on span "Text-to-speech controls" at bounding box center [96, 176] width 11 height 11
click at [93, 171] on span "Text-to-speech controls" at bounding box center [96, 176] width 11 height 11
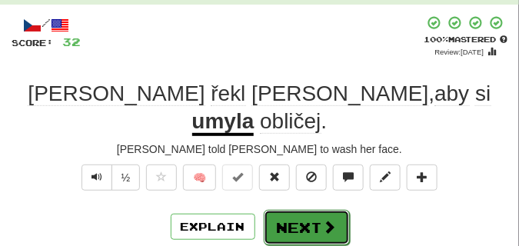
click at [296, 210] on button "Next" at bounding box center [307, 227] width 86 height 35
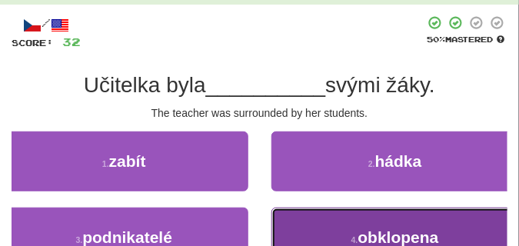
click at [307, 233] on button "4 . obklopena" at bounding box center [395, 237] width 248 height 60
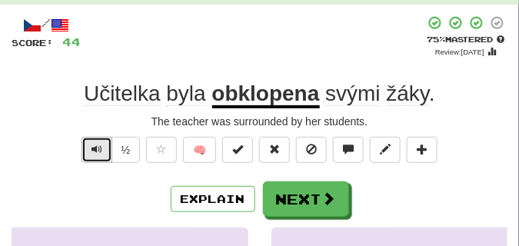
click at [92, 155] on button "Text-to-speech controls" at bounding box center [96, 150] width 31 height 26
click at [94, 155] on button "Text-to-speech controls" at bounding box center [96, 150] width 31 height 26
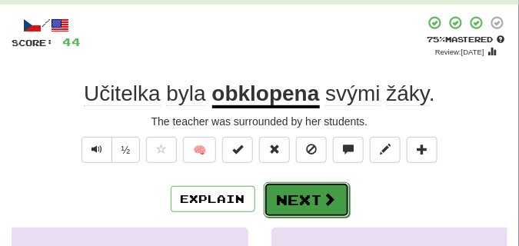
click at [324, 188] on button "Next" at bounding box center [307, 199] width 86 height 35
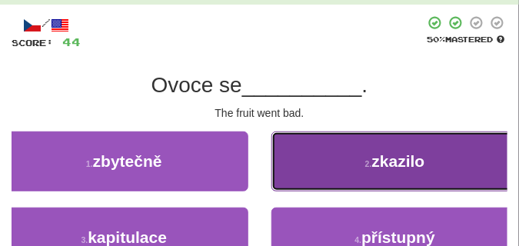
click at [296, 155] on button "2 . zkazilo" at bounding box center [395, 161] width 248 height 60
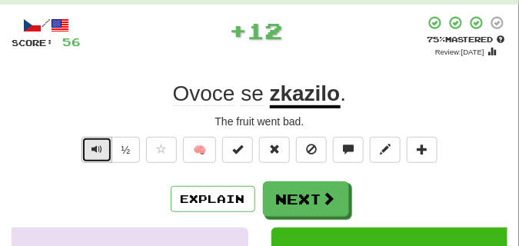
click at [98, 147] on span "Text-to-speech controls" at bounding box center [96, 149] width 11 height 11
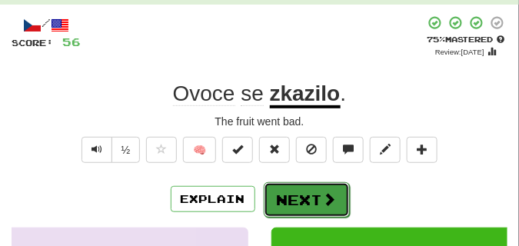
click at [317, 190] on button "Next" at bounding box center [307, 199] width 86 height 35
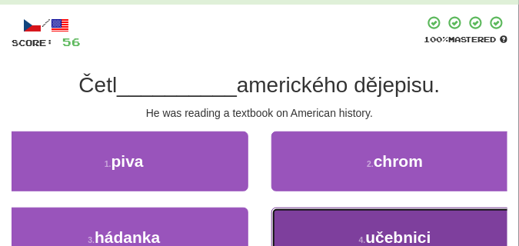
click at [331, 213] on button "4 . učebnici" at bounding box center [395, 237] width 248 height 60
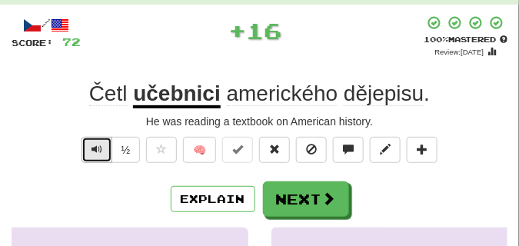
click at [90, 144] on button "Text-to-speech controls" at bounding box center [96, 150] width 31 height 26
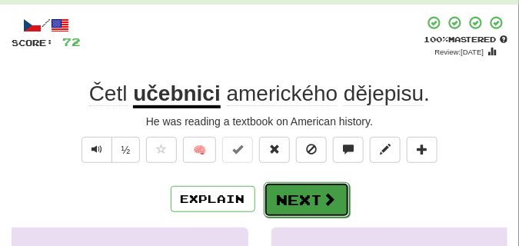
click at [294, 189] on button "Next" at bounding box center [307, 199] width 86 height 35
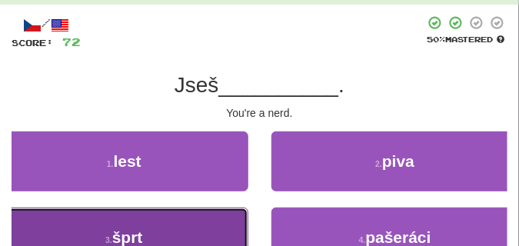
click at [221, 227] on button "3 . šprt" at bounding box center [124, 237] width 248 height 60
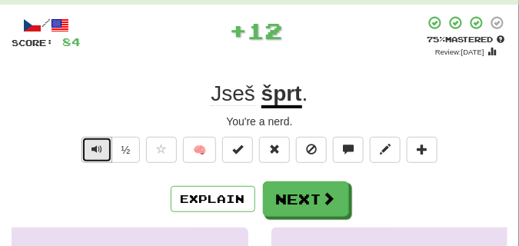
click at [83, 144] on button "Text-to-speech controls" at bounding box center [96, 150] width 31 height 26
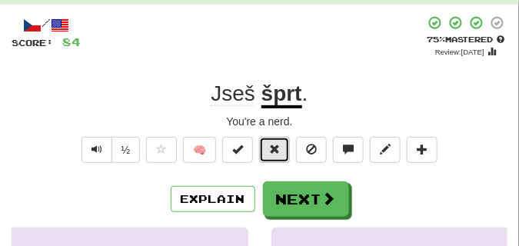
click at [286, 147] on button at bounding box center [274, 150] width 31 height 26
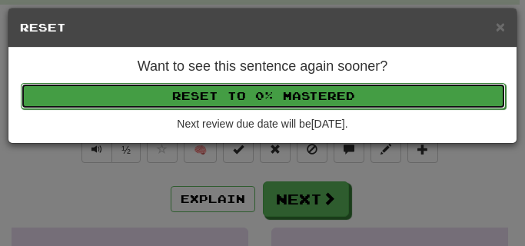
click at [270, 102] on button "Reset to 0% Mastered" at bounding box center [263, 96] width 485 height 26
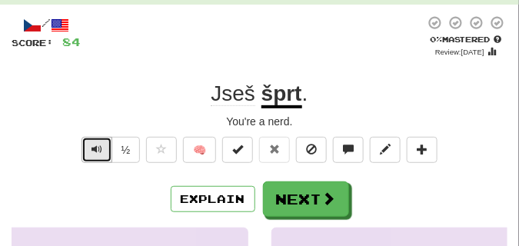
click at [100, 146] on span "Text-to-speech controls" at bounding box center [96, 149] width 11 height 11
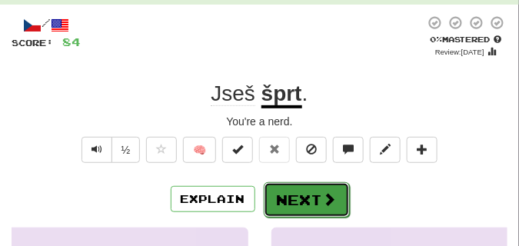
click at [278, 191] on button "Next" at bounding box center [307, 199] width 86 height 35
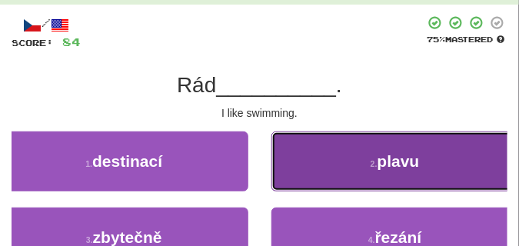
click at [334, 148] on button "2 . plavu" at bounding box center [395, 161] width 248 height 60
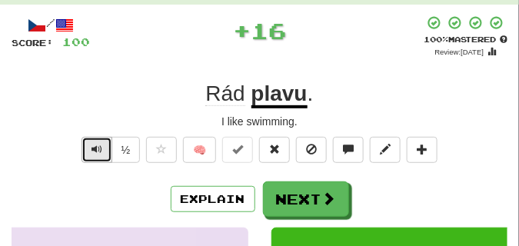
click at [86, 142] on button "Text-to-speech controls" at bounding box center [96, 150] width 31 height 26
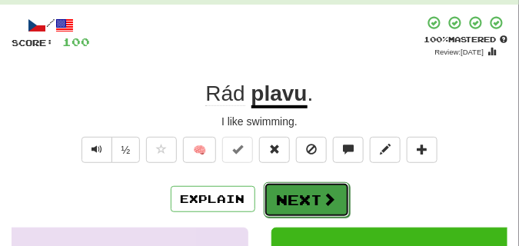
click at [302, 196] on button "Next" at bounding box center [307, 199] width 86 height 35
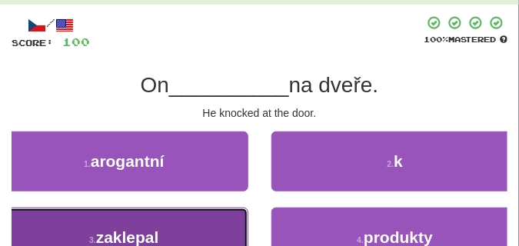
click at [165, 227] on button "3 . zaklepal" at bounding box center [124, 237] width 248 height 60
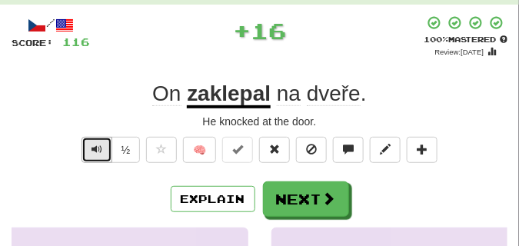
click at [99, 144] on span "Text-to-speech controls" at bounding box center [96, 149] width 11 height 11
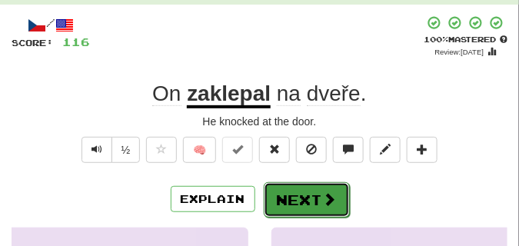
click at [296, 185] on button "Next" at bounding box center [307, 199] width 86 height 35
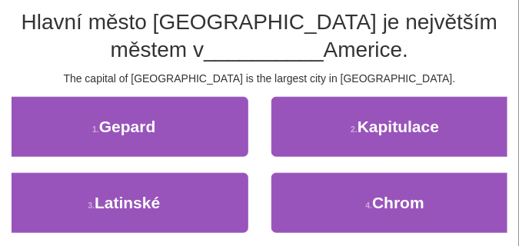
scroll to position [144, 0]
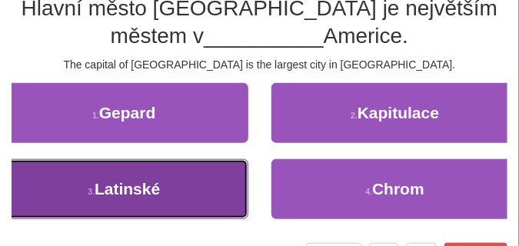
click at [105, 187] on span "Latinské" at bounding box center [127, 189] width 65 height 18
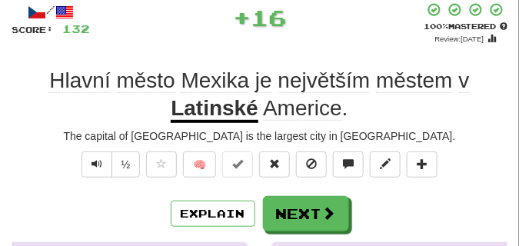
scroll to position [75, 0]
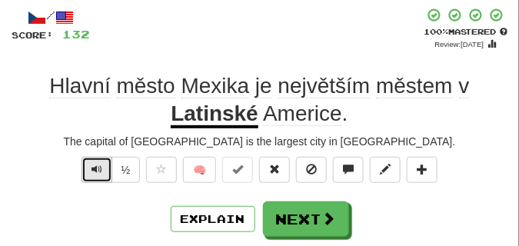
click at [90, 165] on button "Text-to-speech controls" at bounding box center [96, 170] width 31 height 26
click at [91, 167] on span "Text-to-speech controls" at bounding box center [96, 169] width 11 height 11
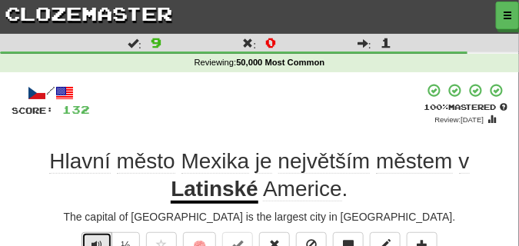
scroll to position [77, 0]
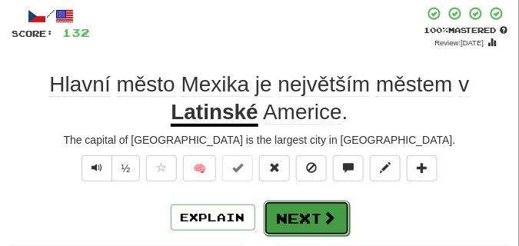
click at [313, 205] on button "Next" at bounding box center [307, 218] width 86 height 35
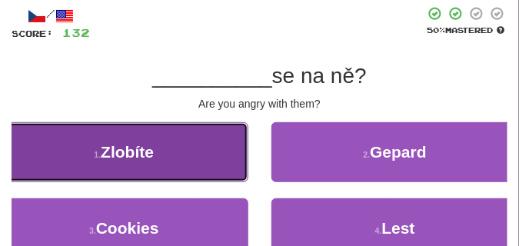
click at [184, 172] on button "1 . Zlobíte" at bounding box center [124, 152] width 248 height 60
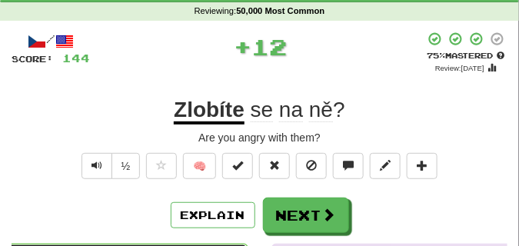
scroll to position [38, 0]
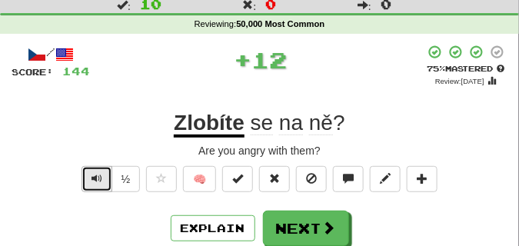
click at [108, 177] on button "Text-to-speech controls" at bounding box center [96, 179] width 31 height 26
click at [102, 174] on button "Text-to-speech controls" at bounding box center [96, 179] width 31 height 26
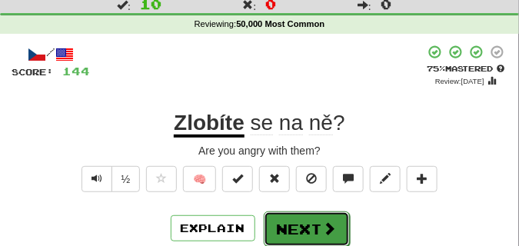
click at [314, 216] on button "Next" at bounding box center [307, 228] width 86 height 35
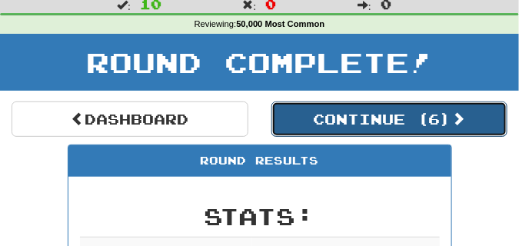
click at [297, 121] on button "Continue ( 6 )" at bounding box center [389, 118] width 237 height 35
